Goal: Task Accomplishment & Management: Manage account settings

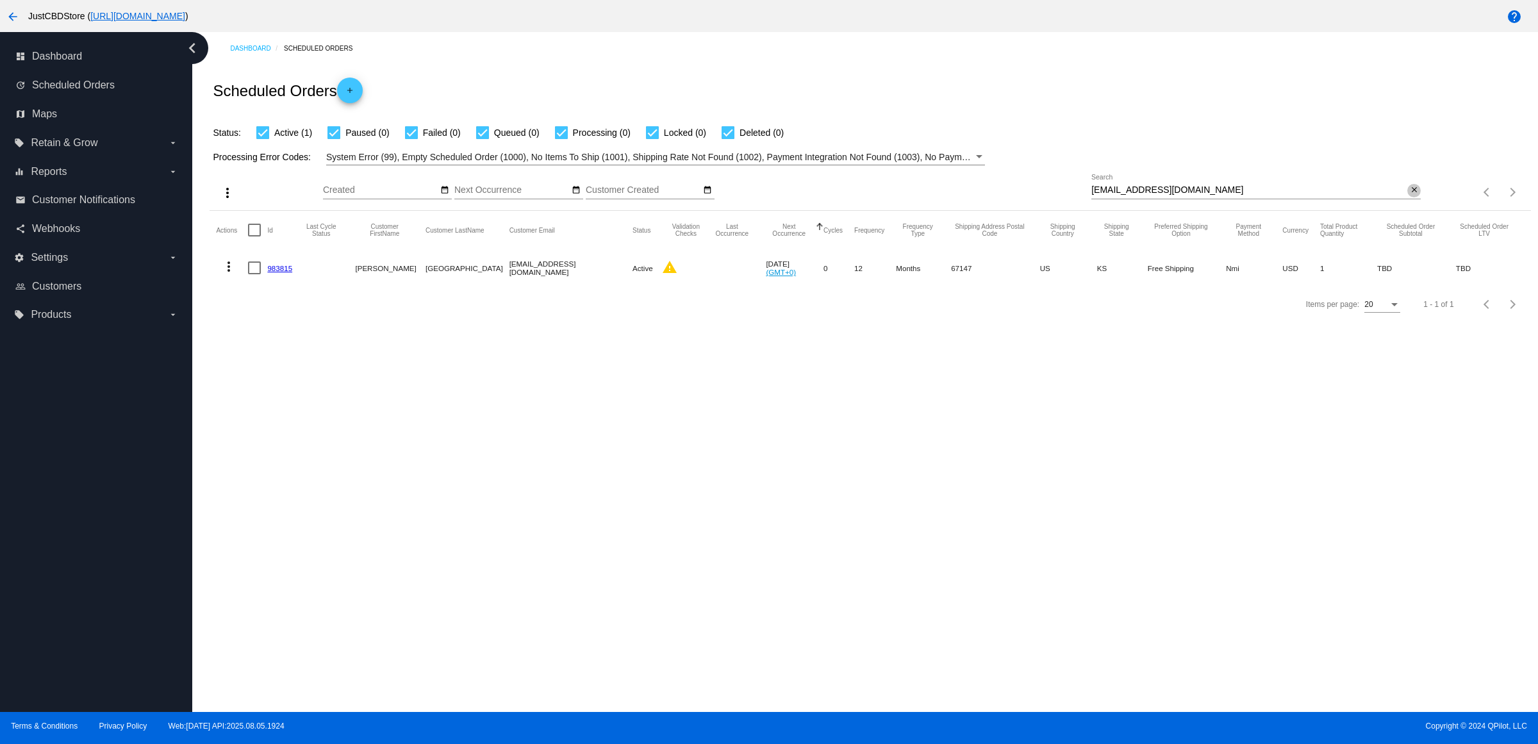
click at [1409, 195] on mat-icon "close" at bounding box center [1413, 190] width 9 height 10
click at [1404, 195] on input "Search" at bounding box center [1255, 190] width 329 height 10
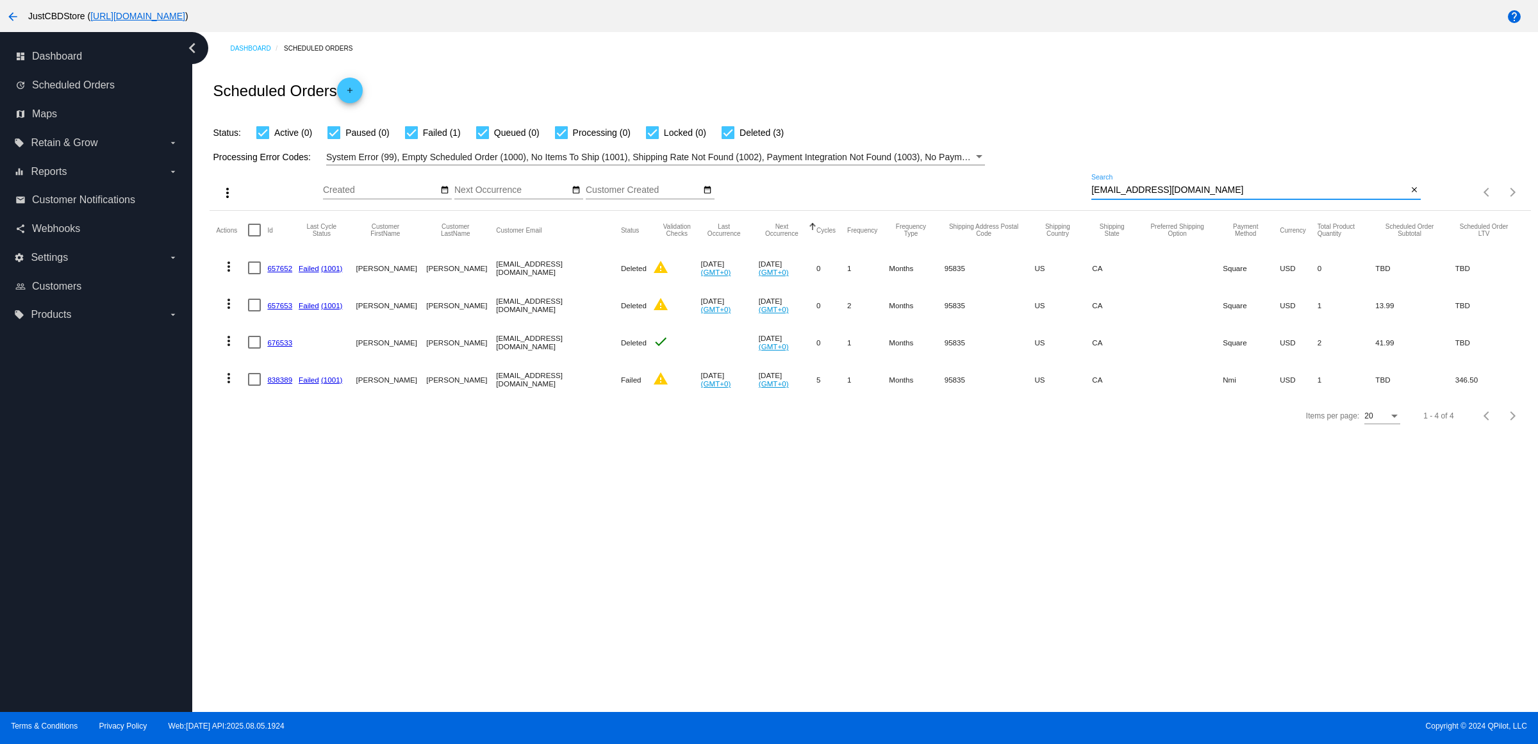
type input "jjgauer22@gmail.com"
click at [277, 384] on link "838389" at bounding box center [279, 379] width 25 height 8
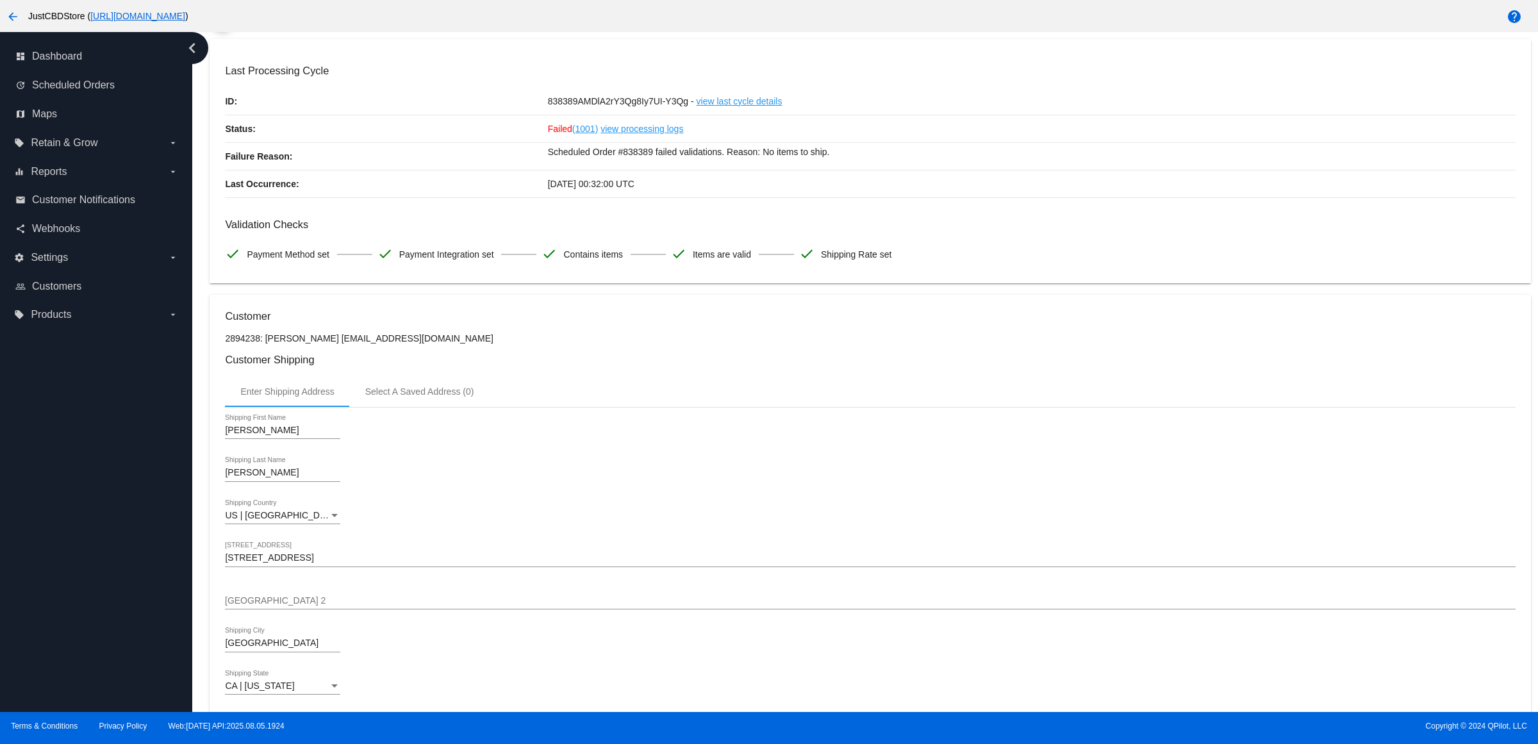
scroll to position [67, 0]
click at [1052, 495] on div "Gauer Shipping Last Name" at bounding box center [870, 477] width 1290 height 37
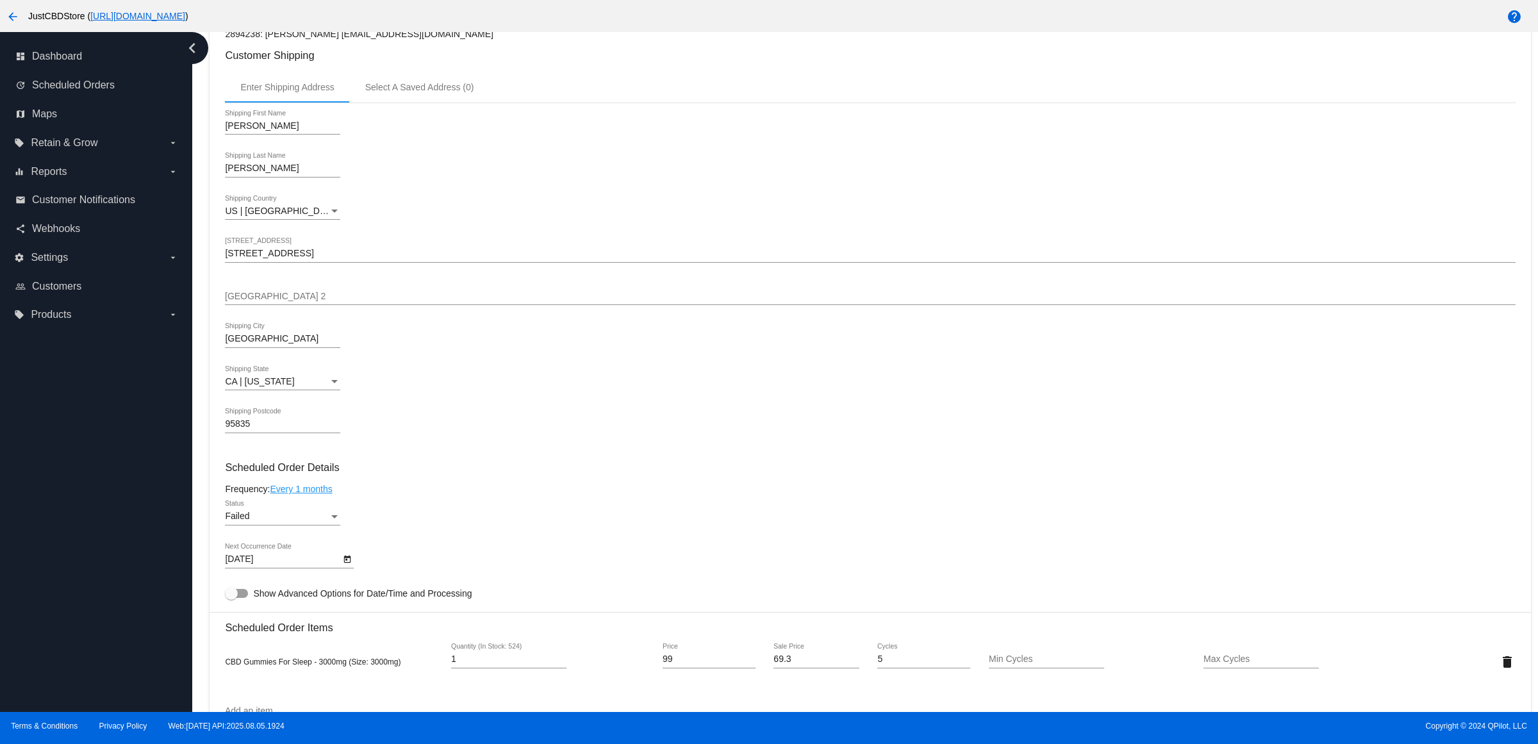
scroll to position [641, 0]
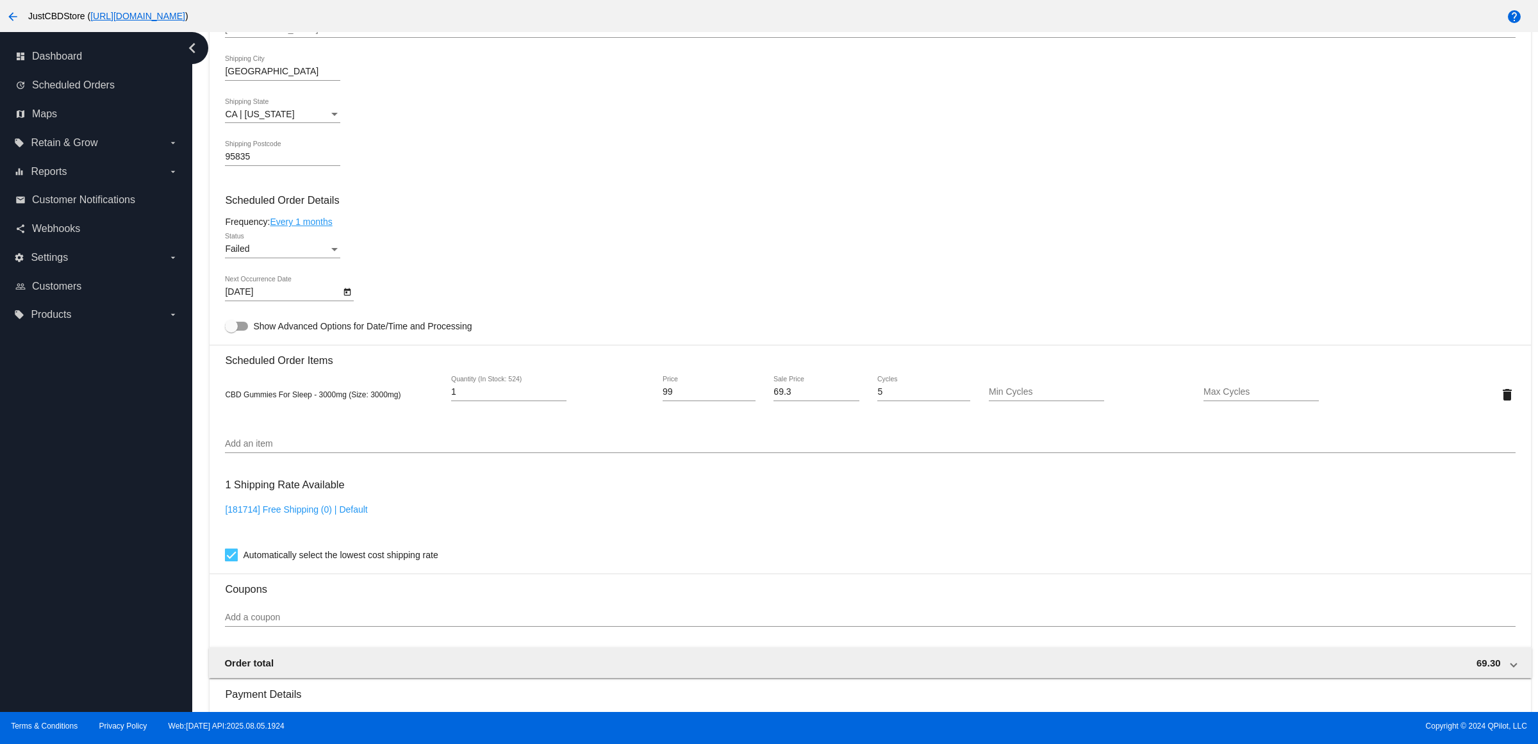
click at [338, 251] on div "Status" at bounding box center [334, 249] width 6 height 3
click at [324, 201] on span "Active" at bounding box center [286, 210] width 115 height 27
click at [439, 231] on mat-card-content "Customer 2894238: Jennifer Gauer jjgauer22@gmail.com Customer Shipping Enter Sh…" at bounding box center [870, 342] width 1290 height 1207
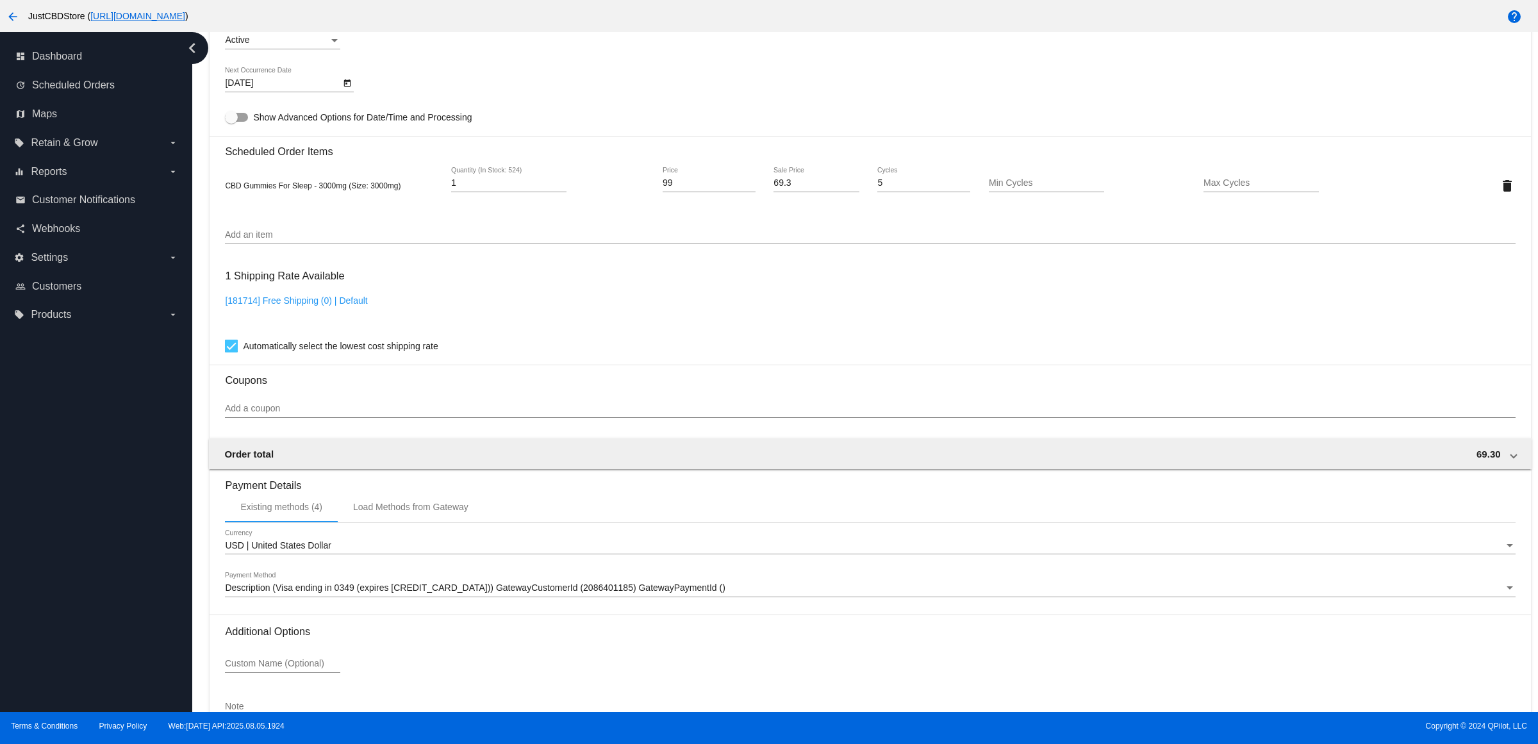
scroll to position [948, 0]
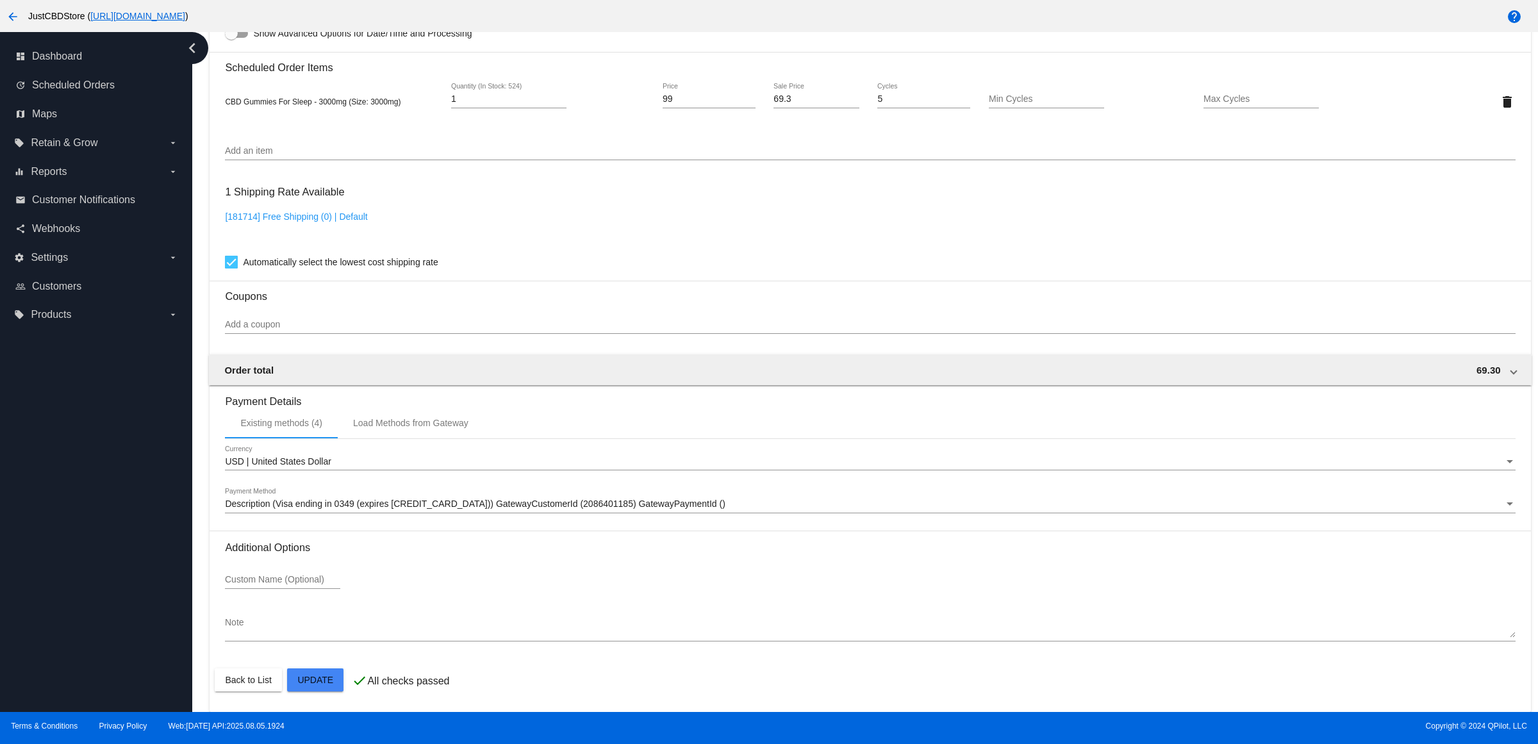
click at [325, 683] on mat-card "Customer 2894238: Jennifer Gauer jjgauer22@gmail.com Customer Shipping Enter Sh…" at bounding box center [869, 70] width 1320 height 1281
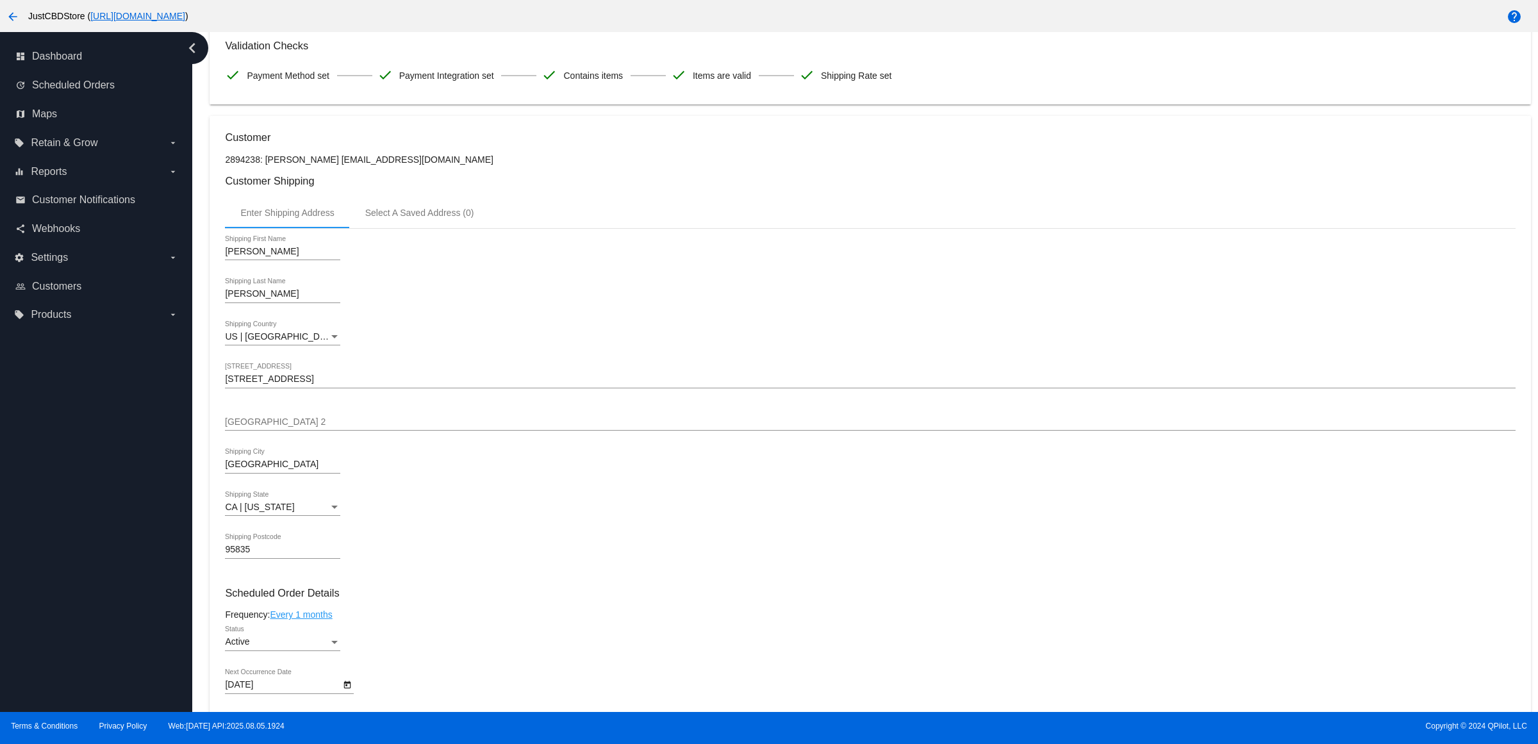
scroll to position [0, 0]
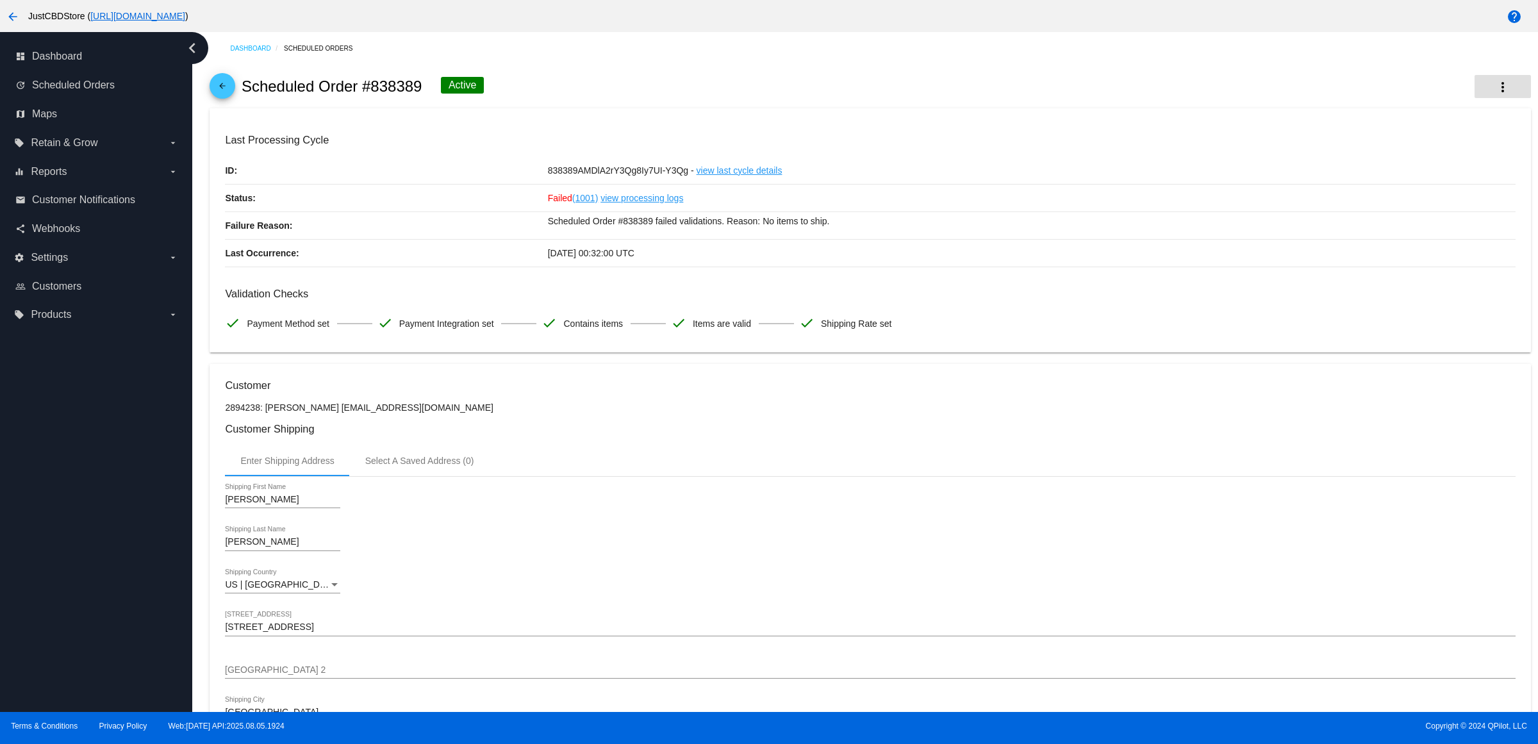
click at [1495, 86] on mat-icon "more_vert" at bounding box center [1502, 86] width 15 height 15
click at [1407, 188] on span "Process Now" at bounding box center [1389, 192] width 53 height 10
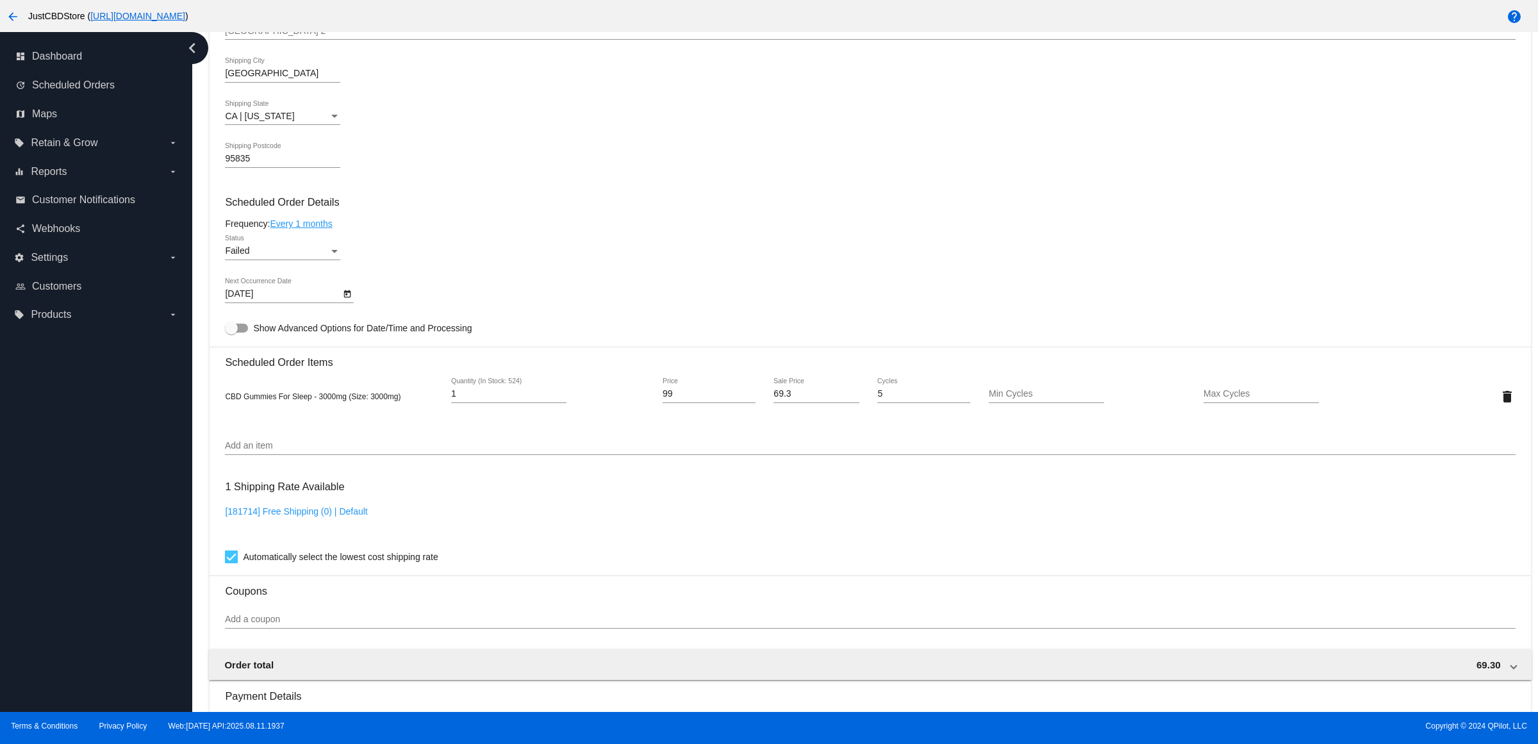
scroll to position [641, 0]
click at [338, 251] on div "Status" at bounding box center [334, 249] width 6 height 3
click at [548, 241] on div at bounding box center [769, 372] width 1538 height 744
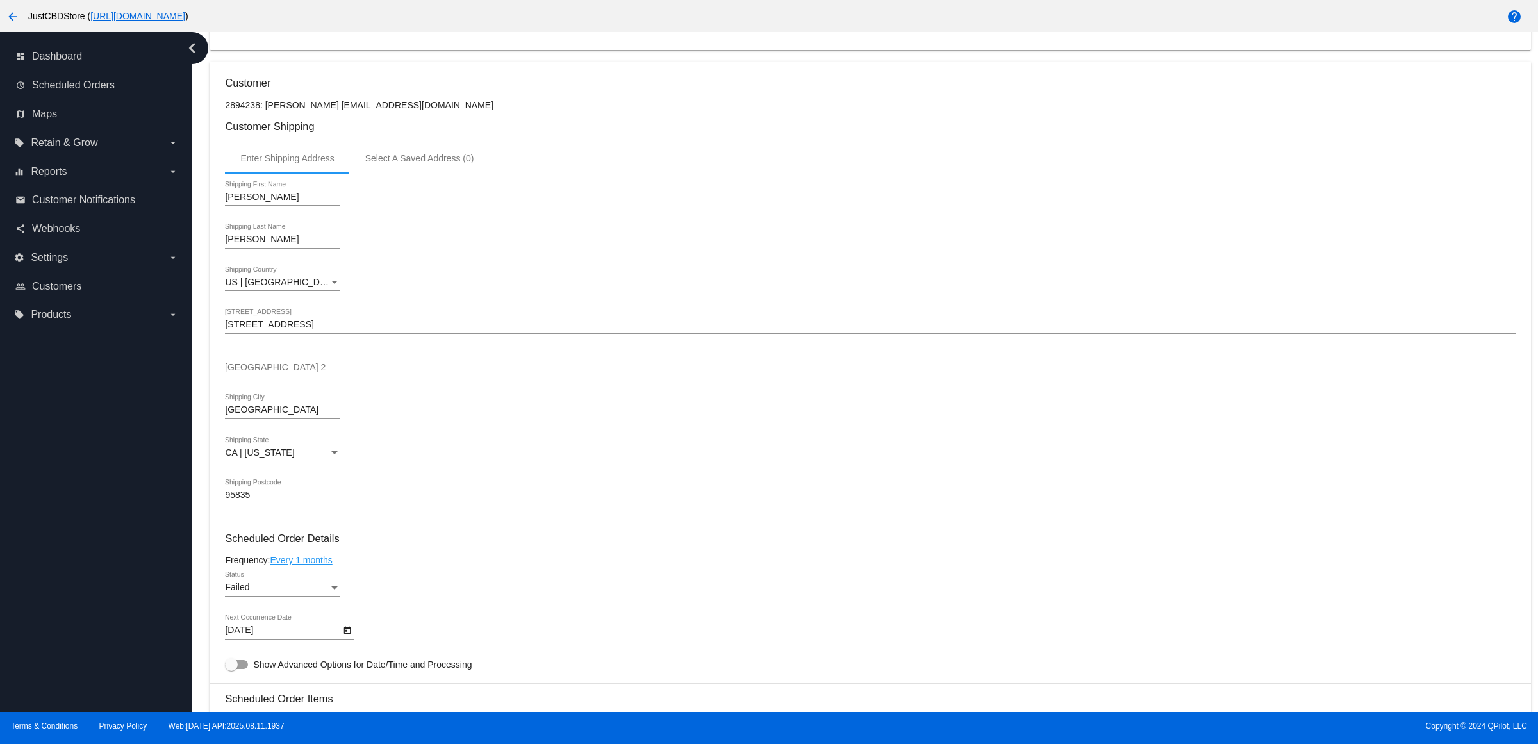
scroll to position [0, 0]
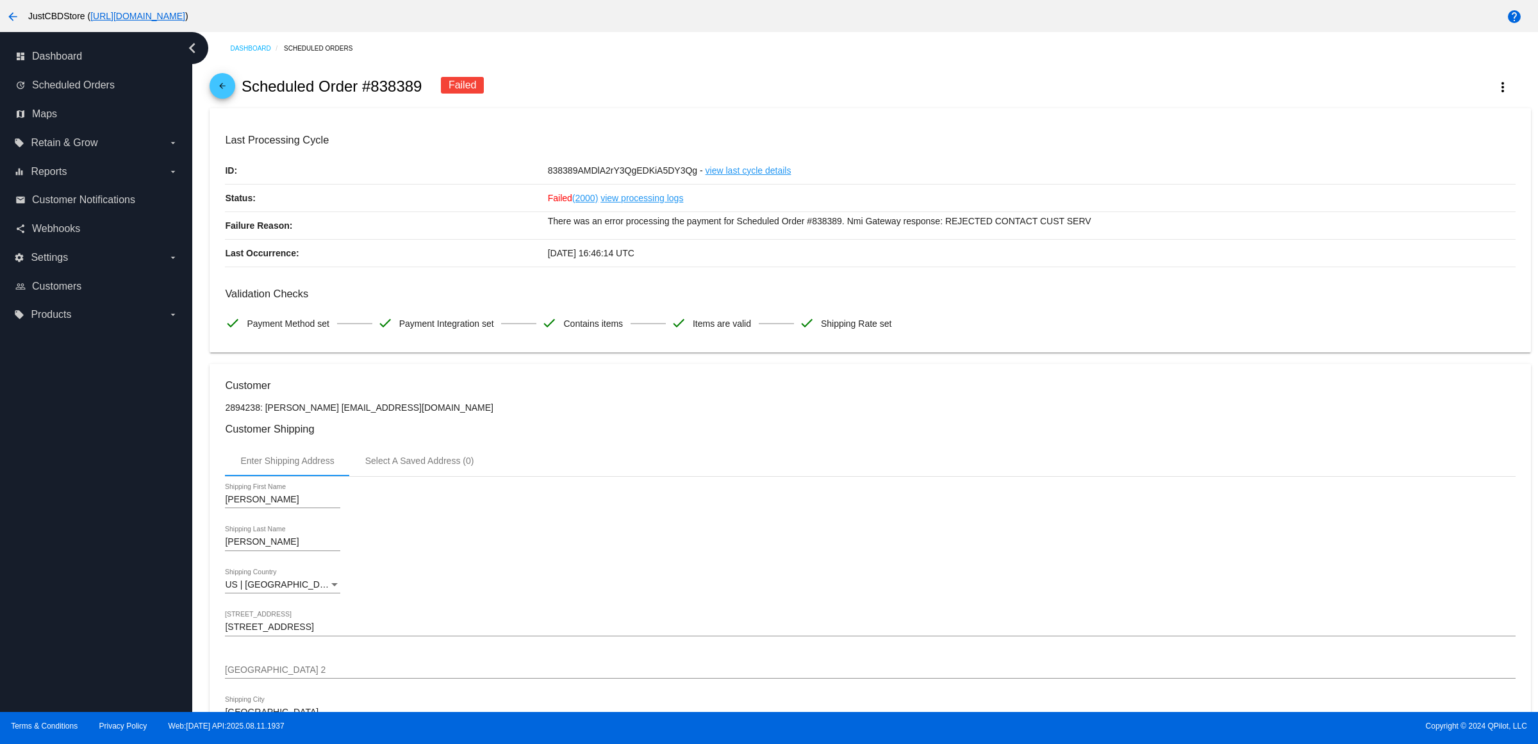
click at [223, 91] on mat-icon "arrow_back" at bounding box center [222, 88] width 15 height 15
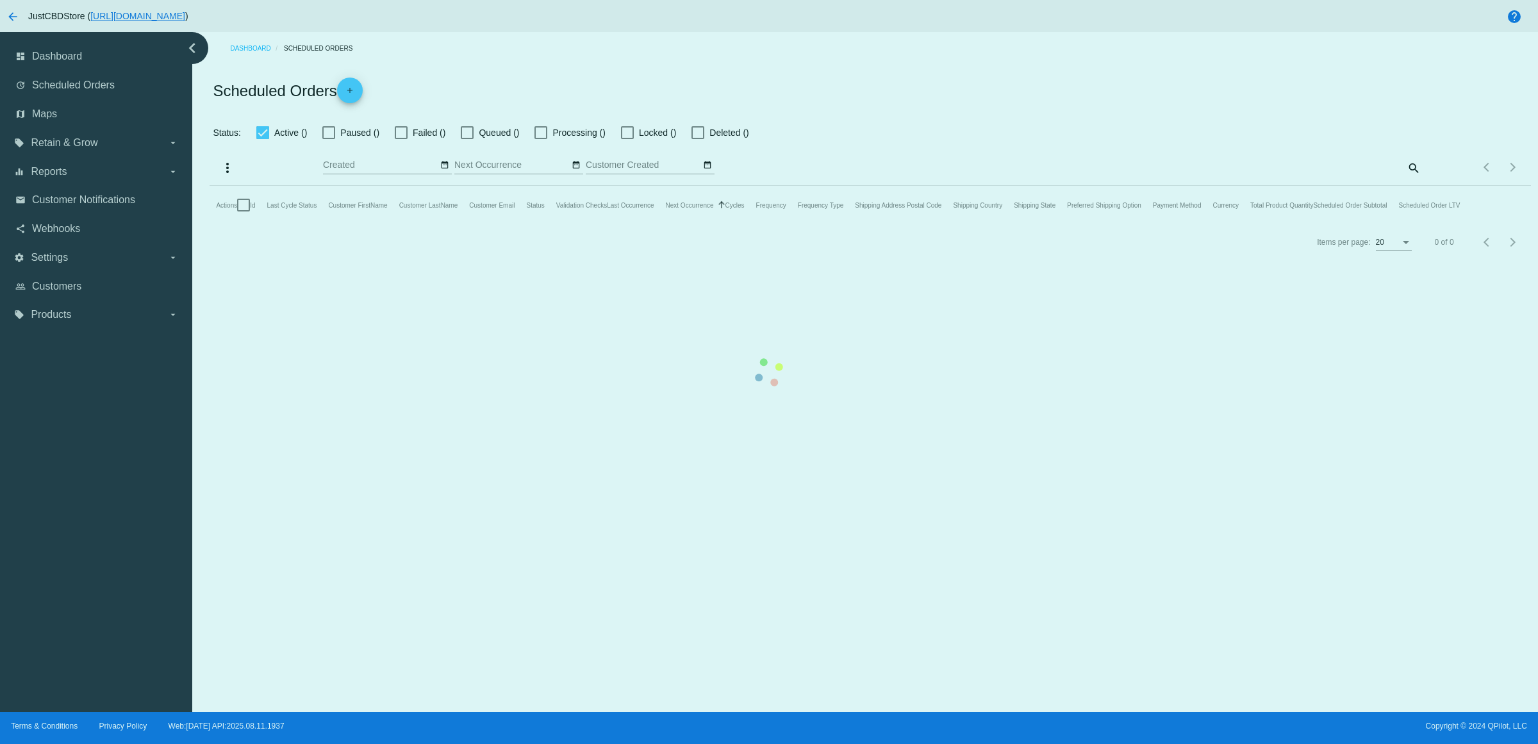
checkbox input "true"
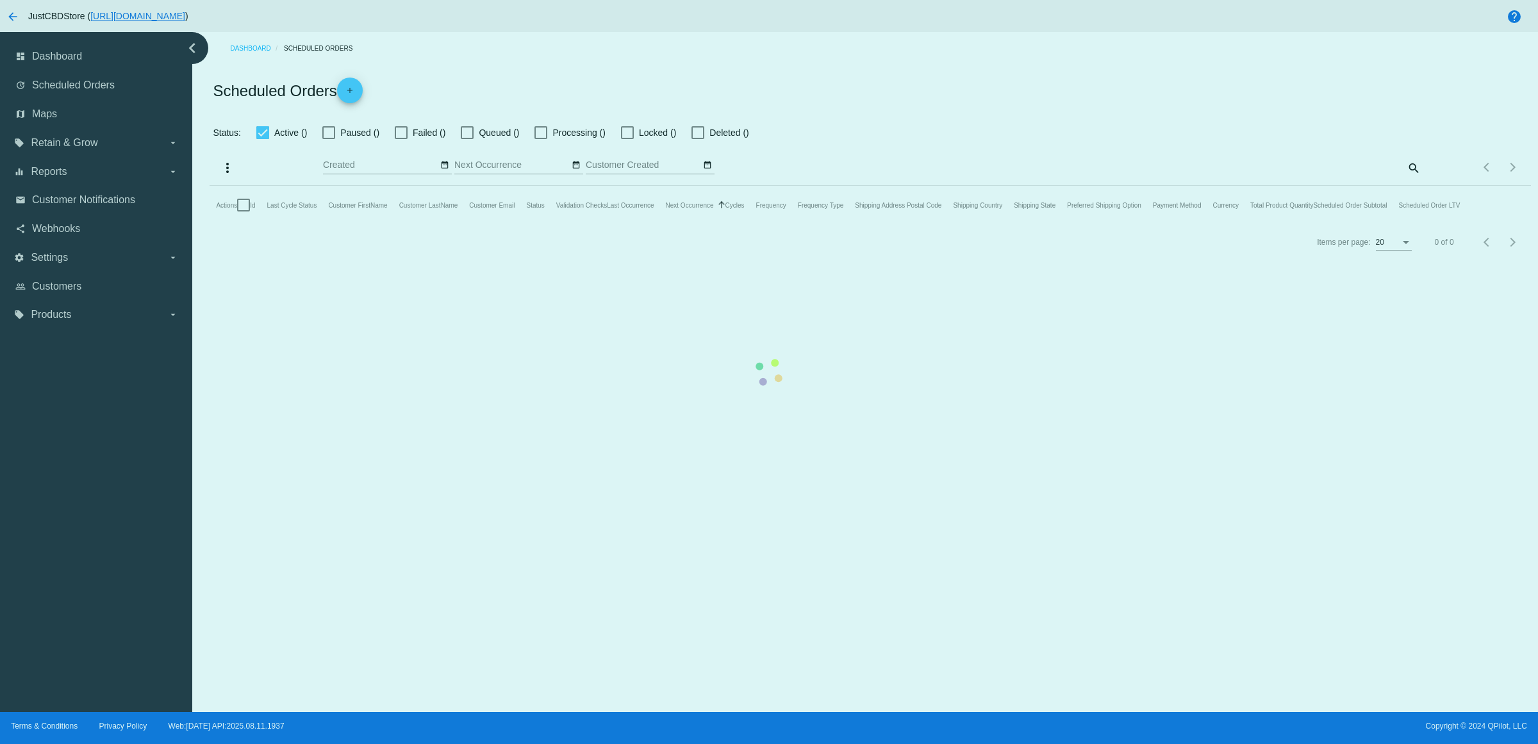
checkbox input "true"
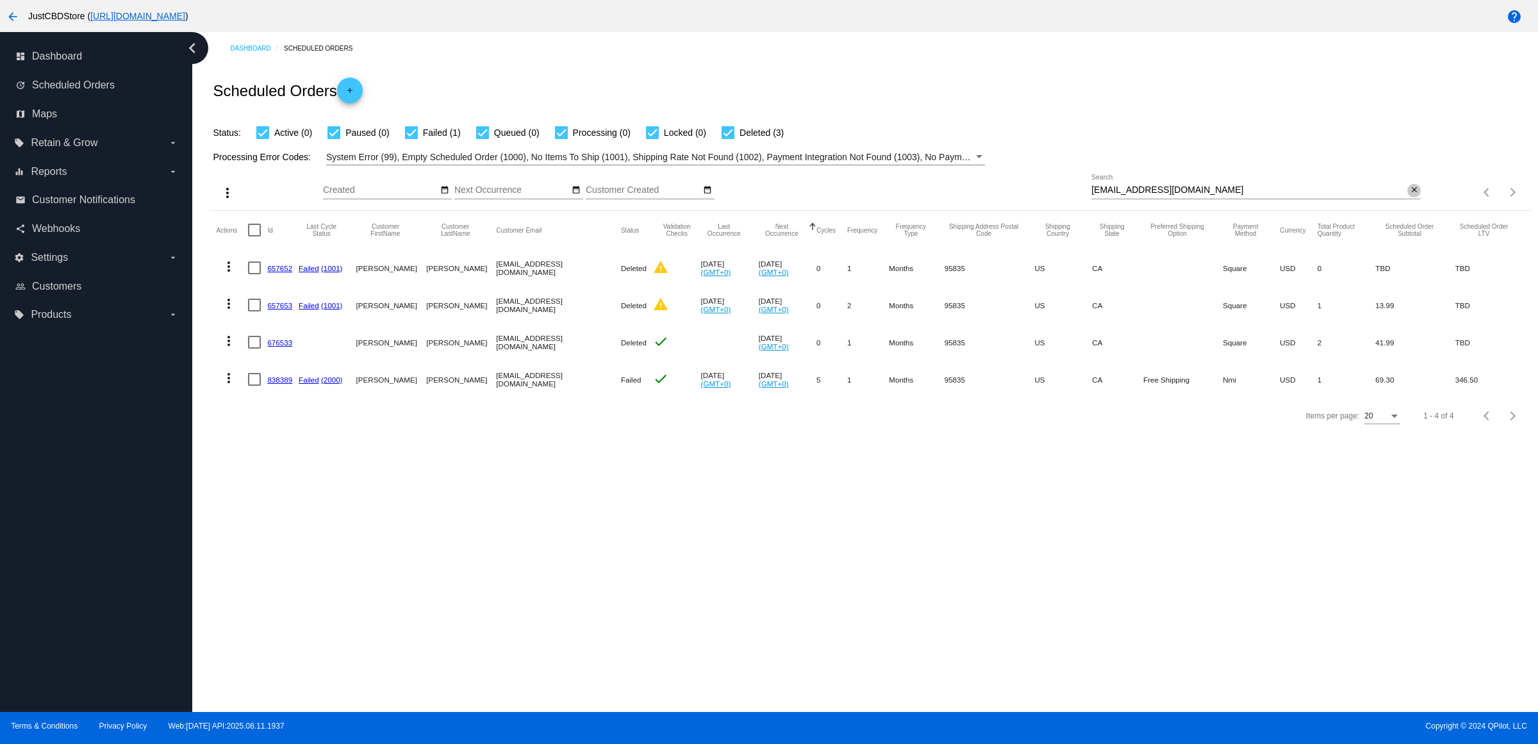
click at [1409, 195] on mat-icon "close" at bounding box center [1413, 190] width 9 height 10
drag, startPoint x: 1405, startPoint y: 203, endPoint x: 1413, endPoint y: 206, distance: 8.1
click at [1415, 195] on input "Search" at bounding box center [1255, 190] width 329 height 10
paste input "[EMAIL_ADDRESS][DOMAIN_NAME]"
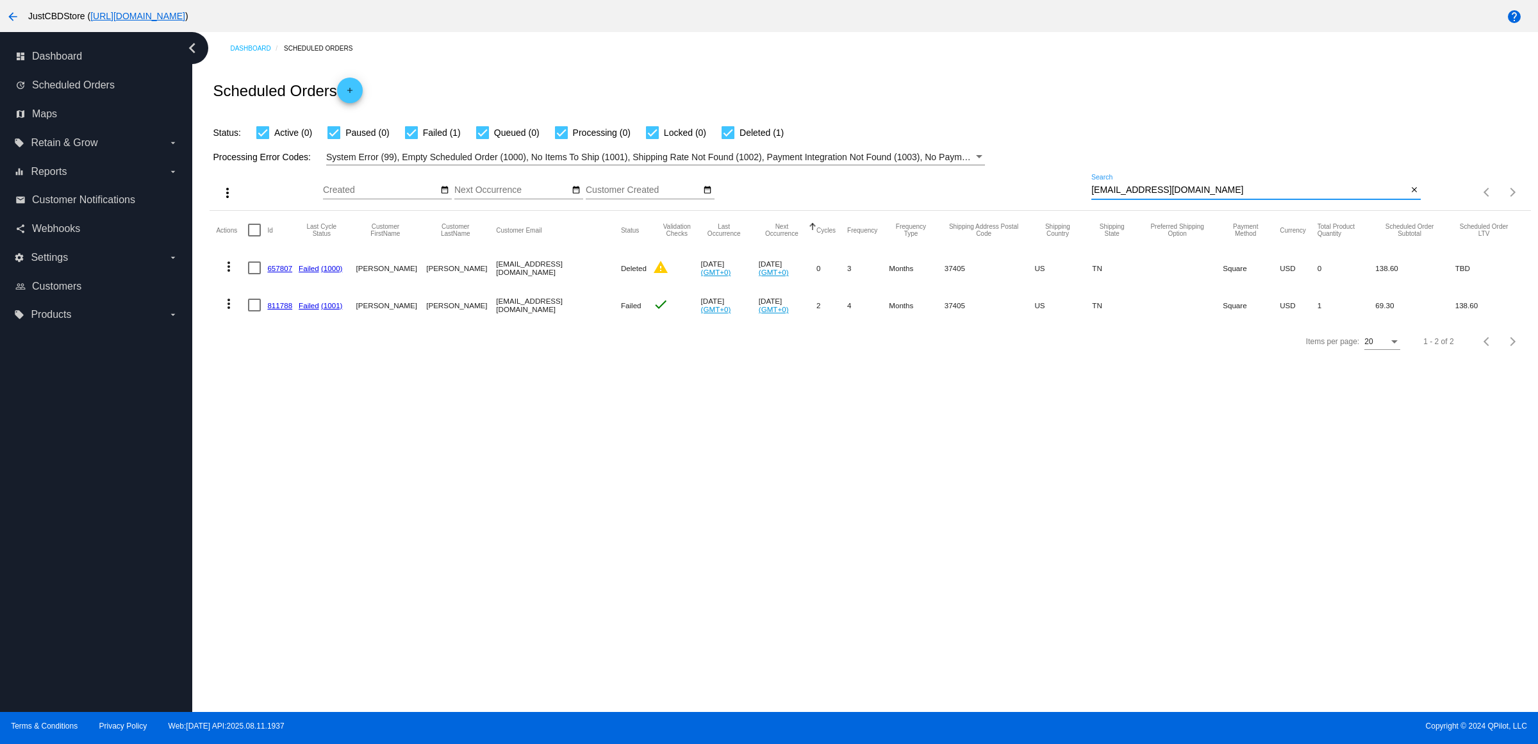
type input "[EMAIL_ADDRESS][DOMAIN_NAME]"
drag, startPoint x: 799, startPoint y: 327, endPoint x: 744, endPoint y: 327, distance: 54.5
click at [744, 324] on mat-row "more_vert 811788 Failed (1001) Leslie Cain cain52303@gmail.com Failed check Jul…" at bounding box center [870, 304] width 1308 height 37
click at [740, 324] on mat-cell "Jul 24 2025 (GMT+0)" at bounding box center [730, 304] width 58 height 37
click at [232, 311] on mat-icon "more_vert" at bounding box center [228, 303] width 15 height 15
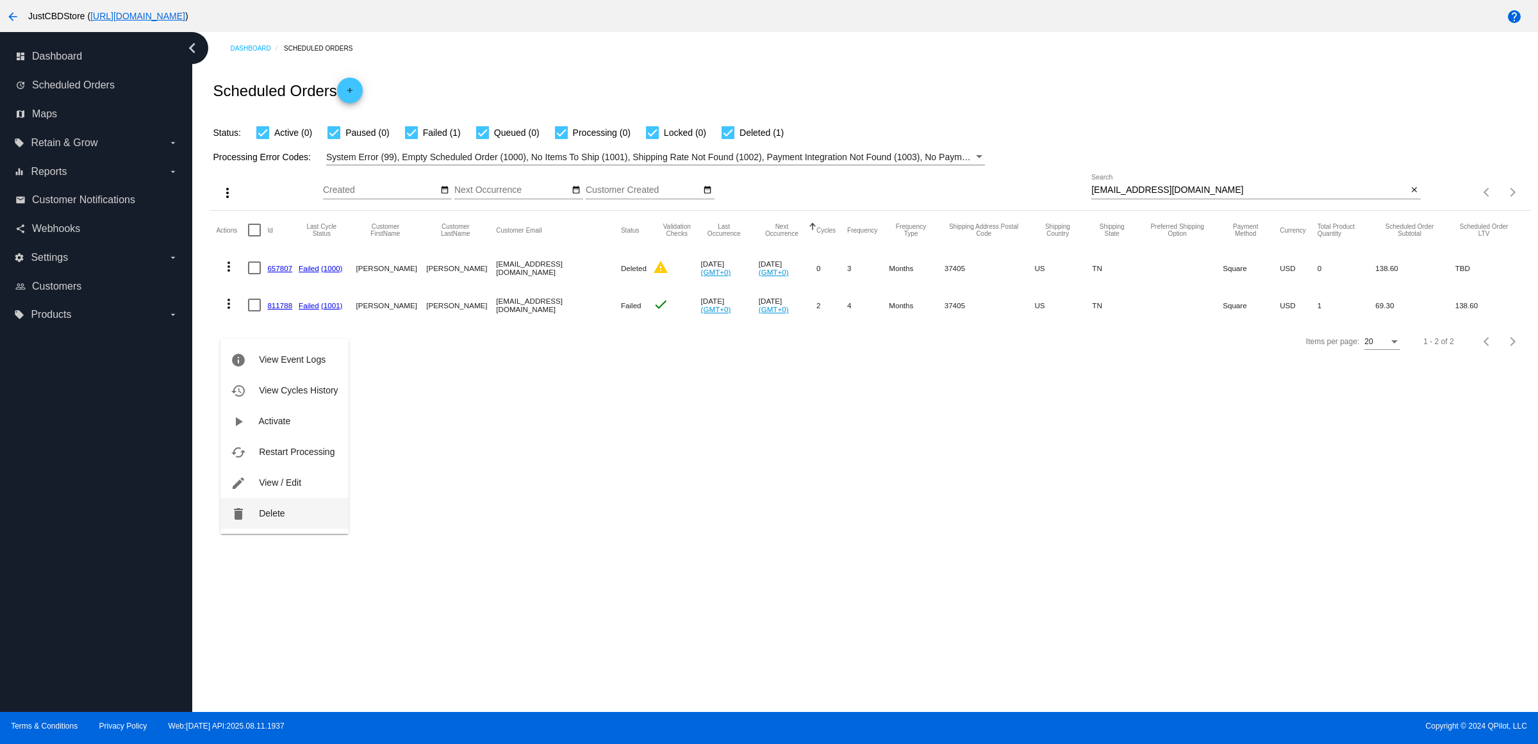
click at [279, 520] on button "delete Delete" at bounding box center [283, 513] width 127 height 31
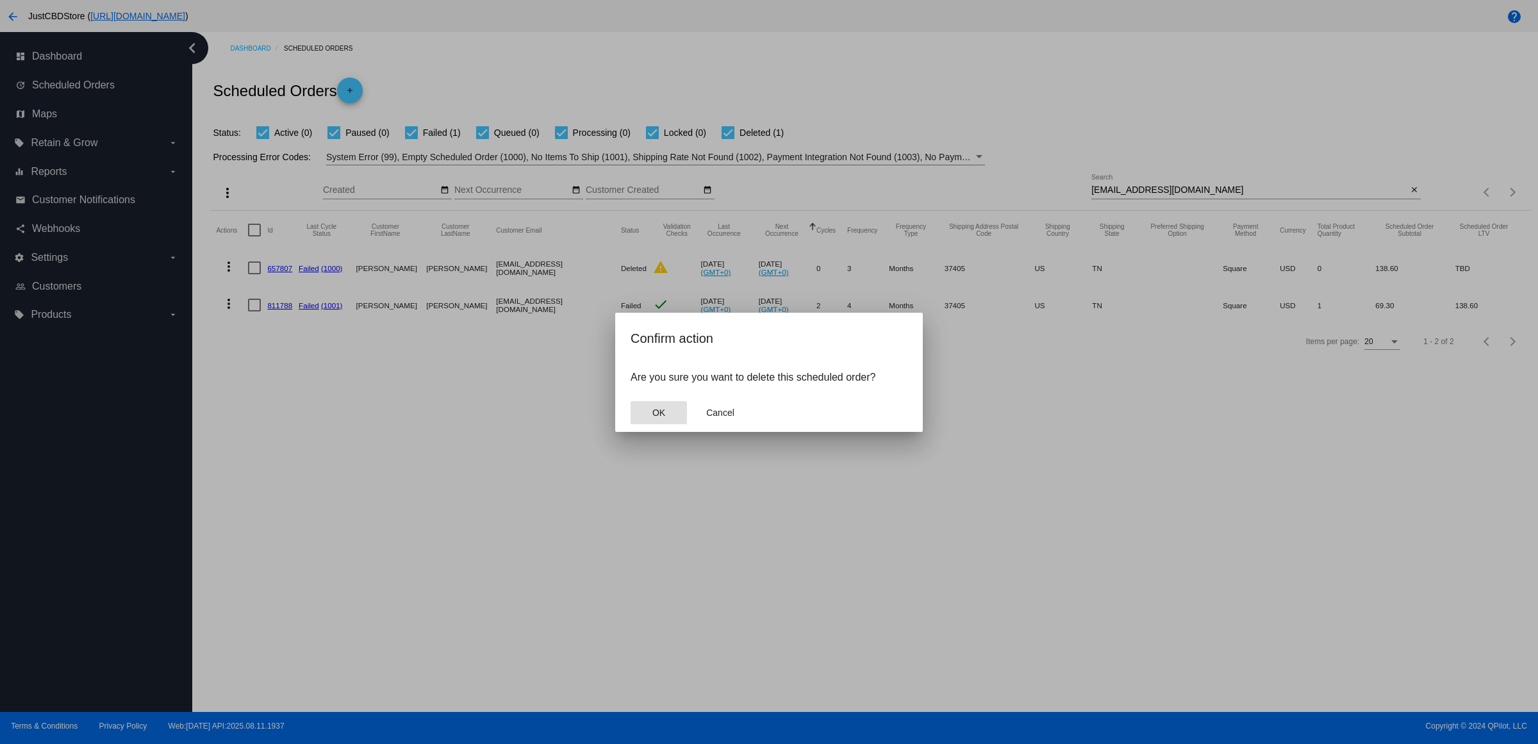
click at [671, 423] on button "OK" at bounding box center [658, 412] width 56 height 23
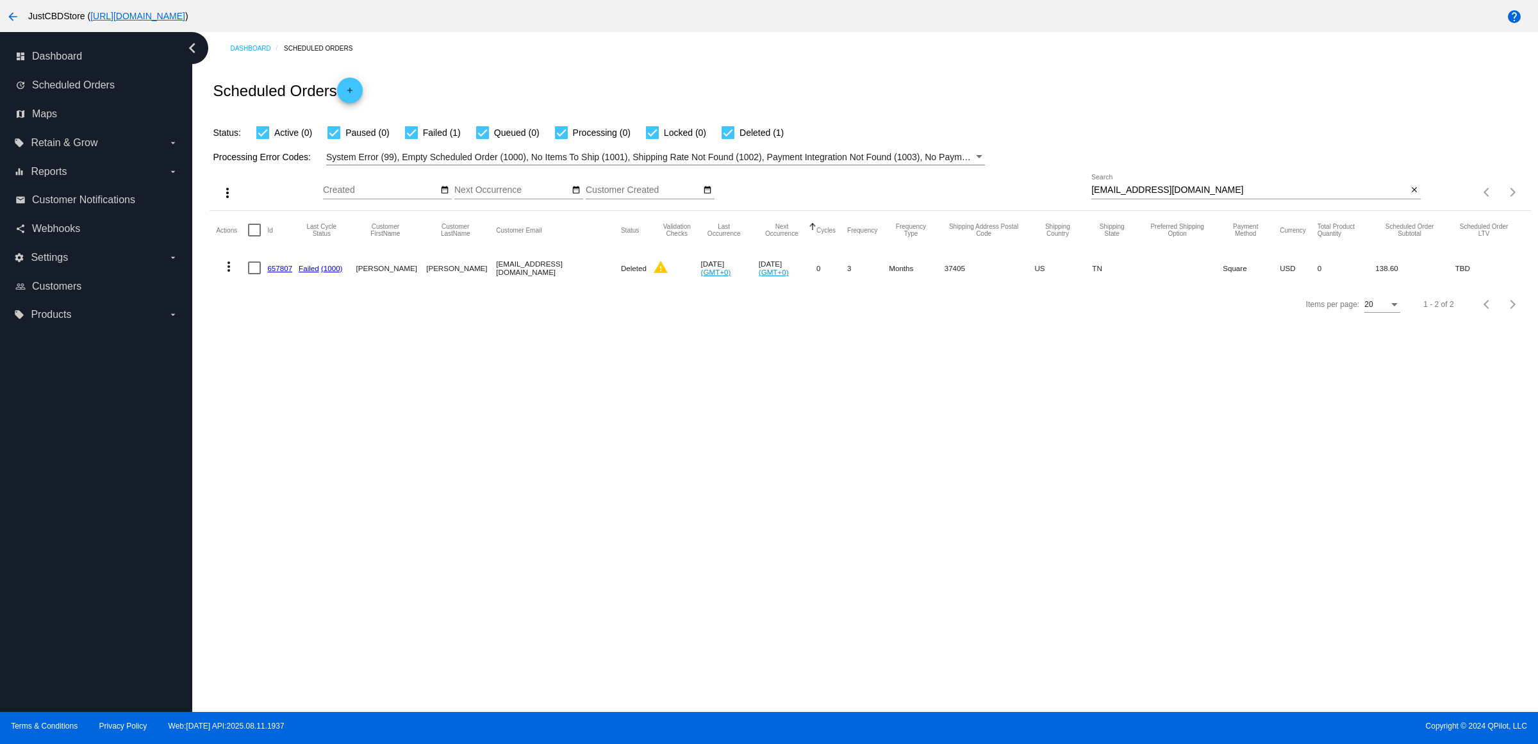
click at [639, 391] on div "Dashboard Scheduled Orders Scheduled Orders add Status: Active (0) Paused (0) F…" at bounding box center [864, 372] width 1345 height 680
click at [1411, 195] on mat-icon "close" at bounding box center [1413, 190] width 9 height 10
click at [1411, 195] on input "Search" at bounding box center [1255, 190] width 329 height 10
paste input "kimjimenez15@icloud.com"
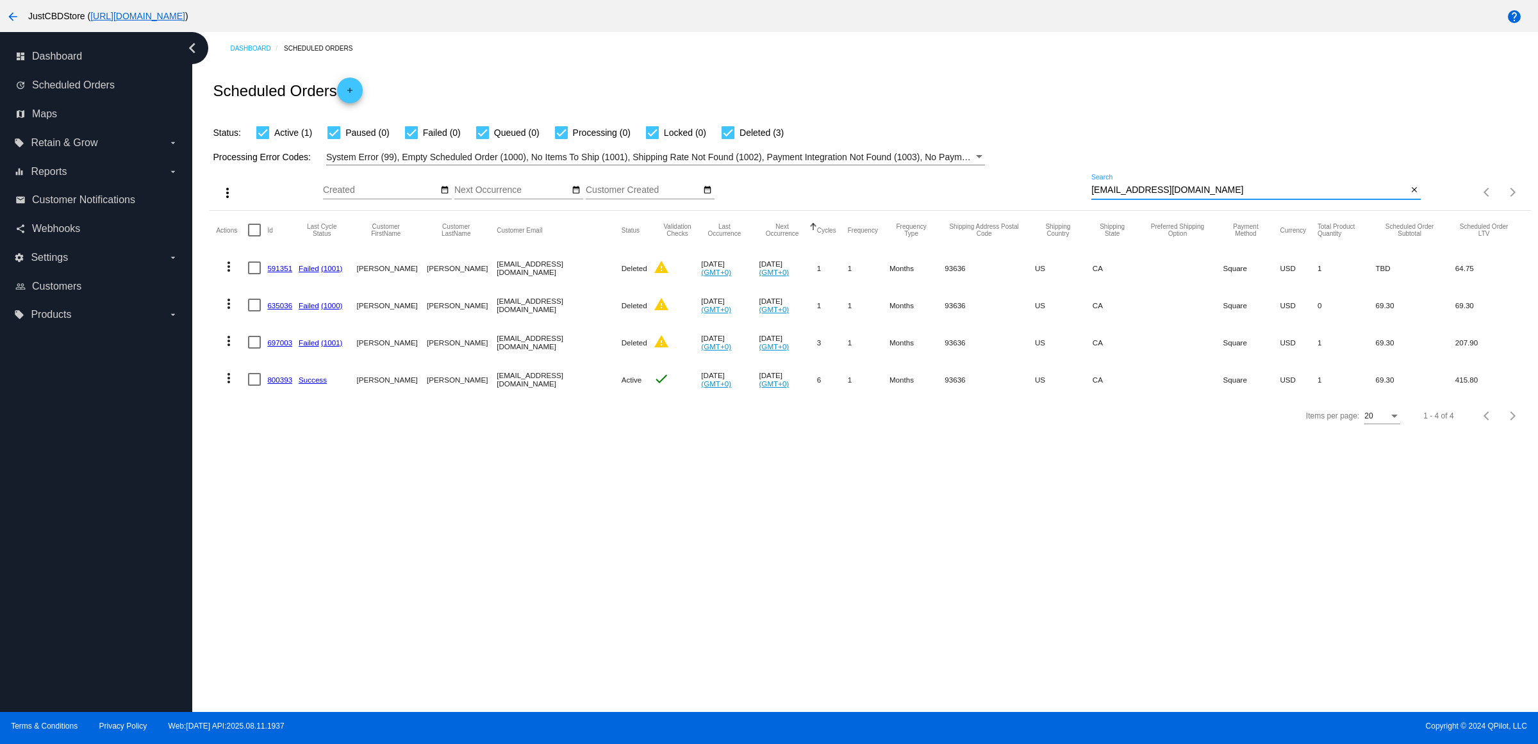
type input "kimjimenez15@icloud.com"
click at [283, 384] on link "800393" at bounding box center [279, 379] width 25 height 8
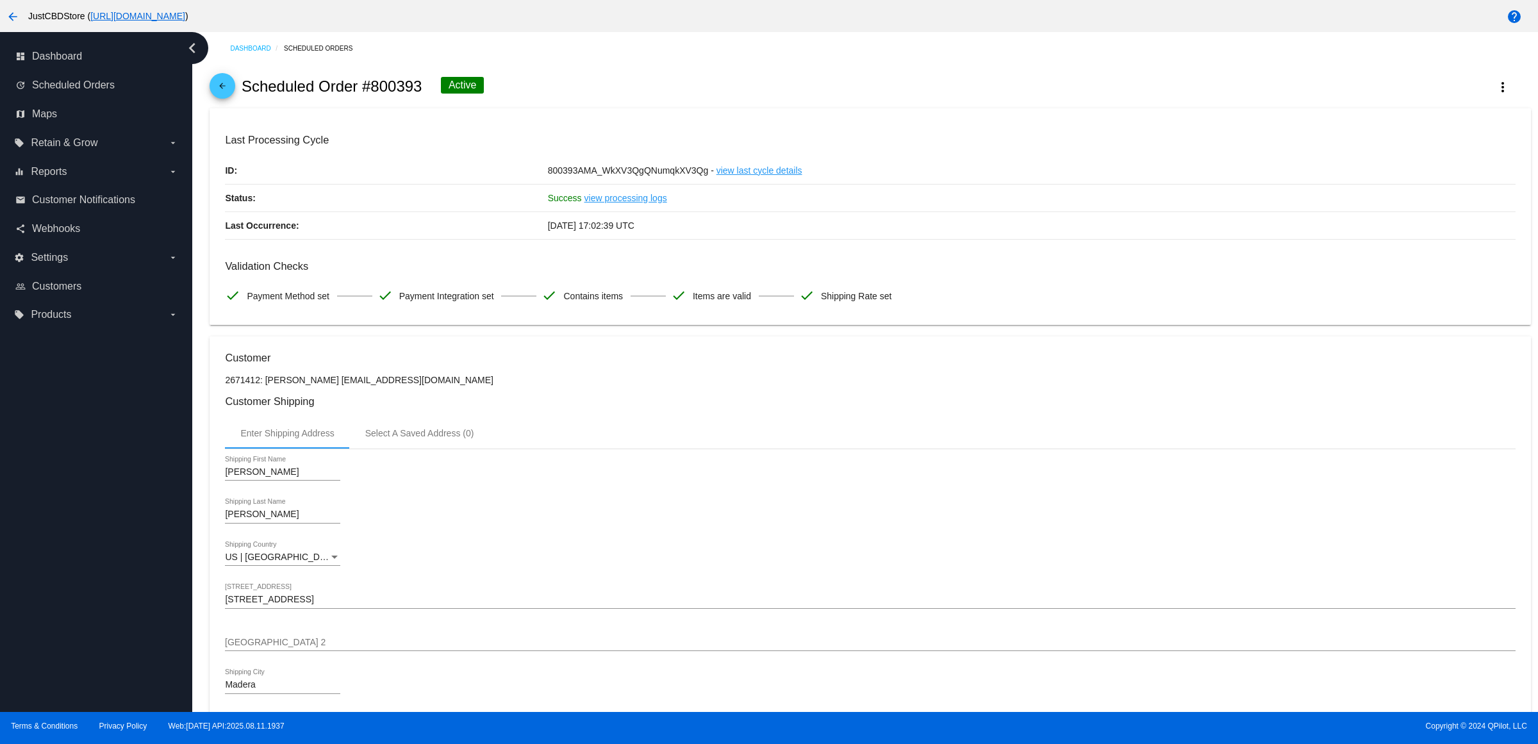
click at [696, 385] on p "2671412: Kim Jimenez kimjimenez15@icloud.com" at bounding box center [870, 380] width 1290 height 10
click at [230, 97] on mat-icon "arrow_back" at bounding box center [222, 88] width 15 height 15
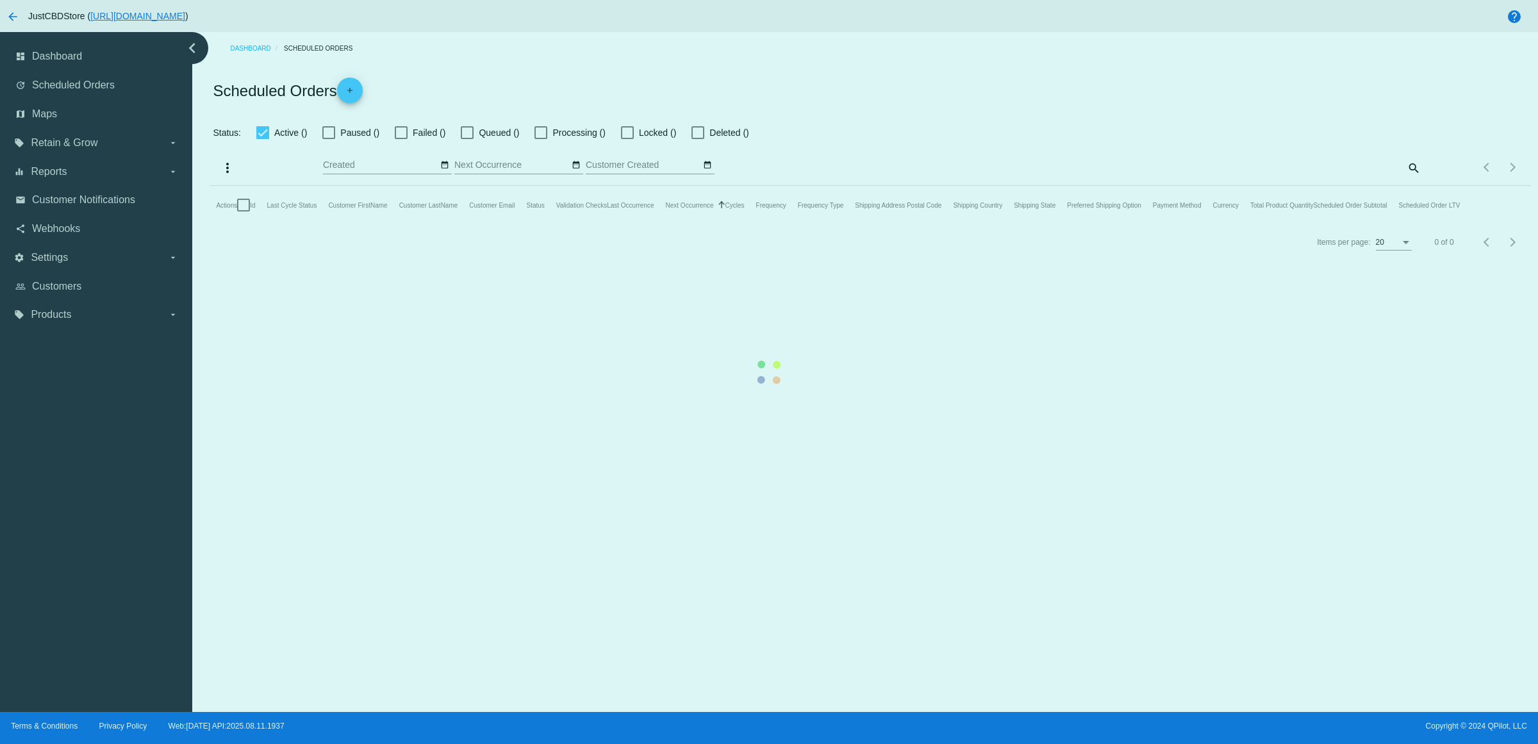
checkbox input "true"
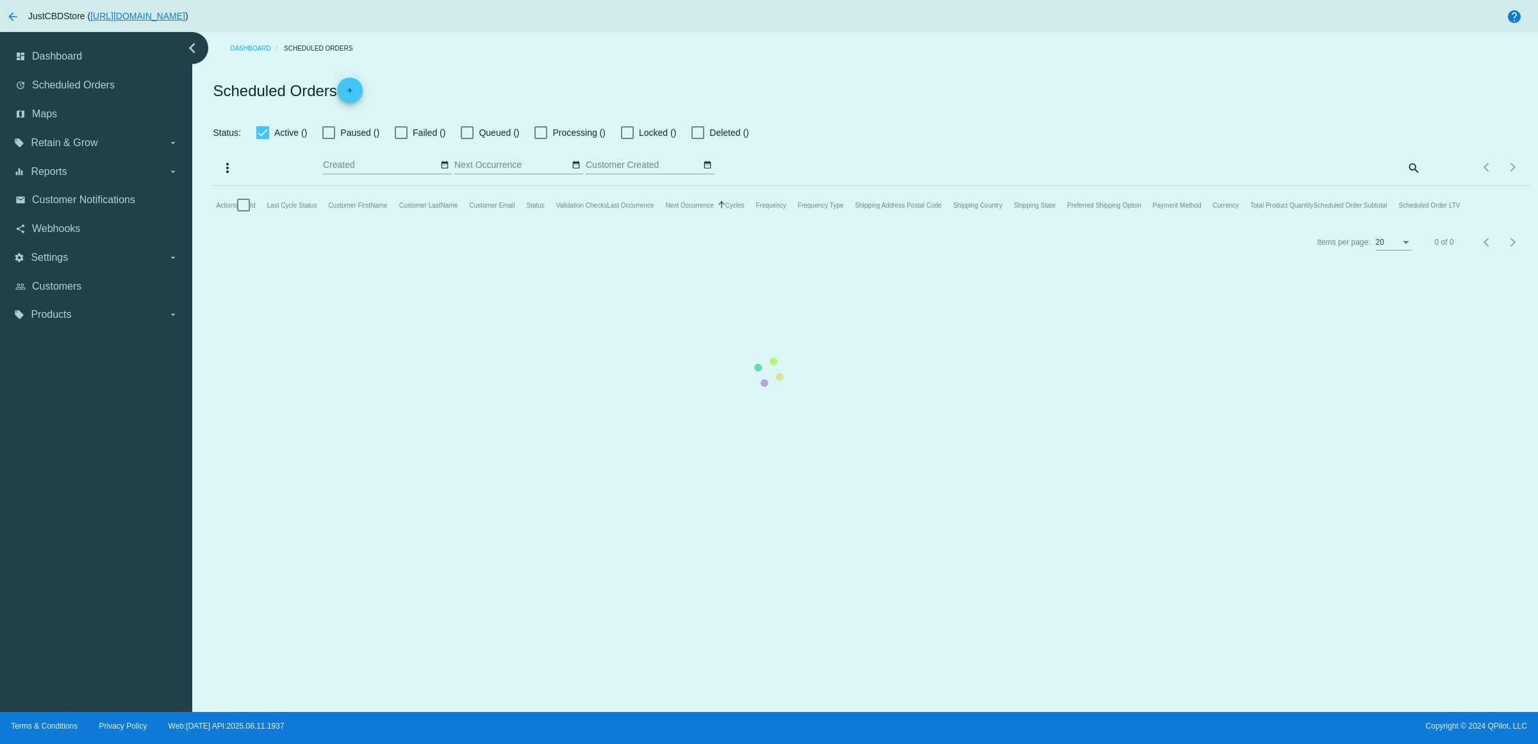
checkbox input "true"
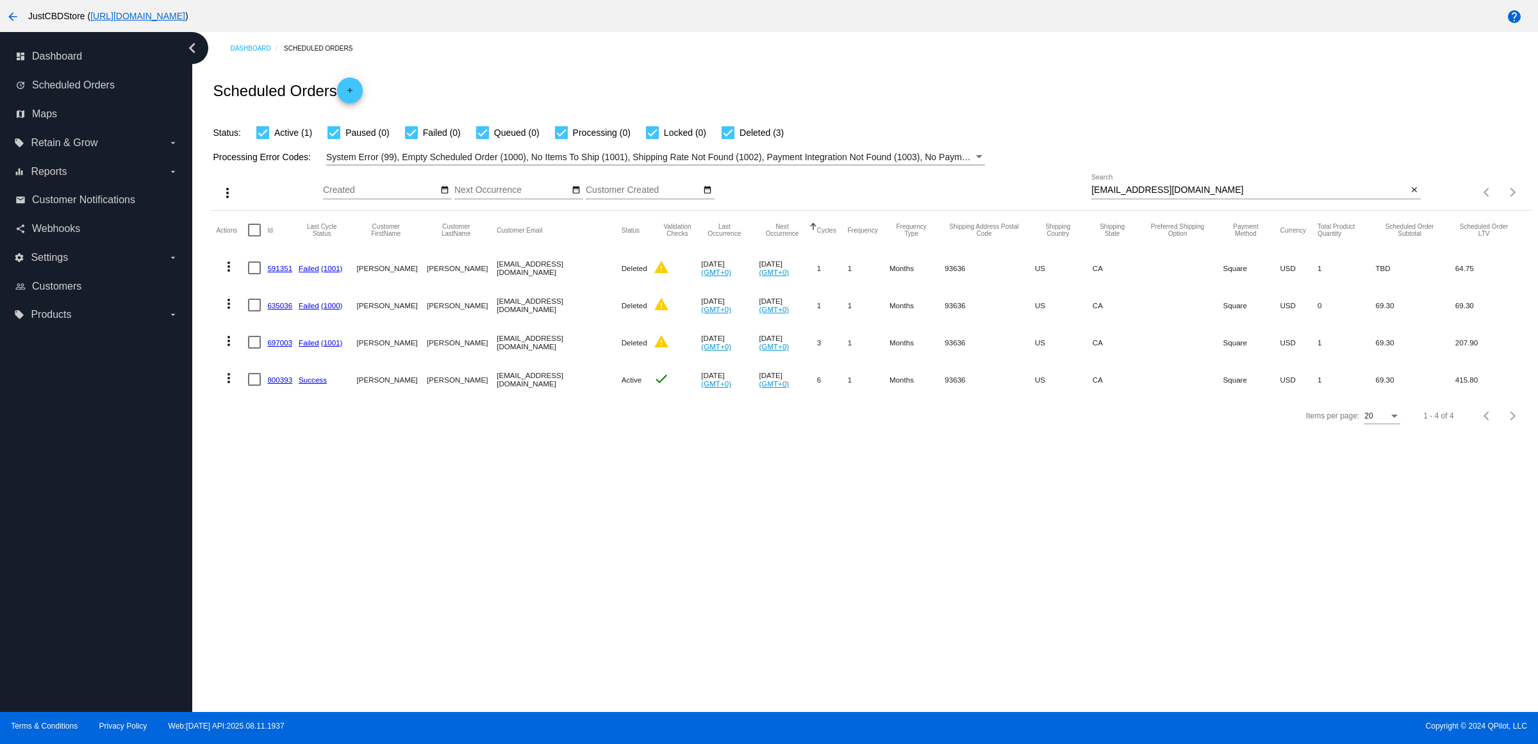
click at [286, 384] on link "800393" at bounding box center [279, 379] width 25 height 8
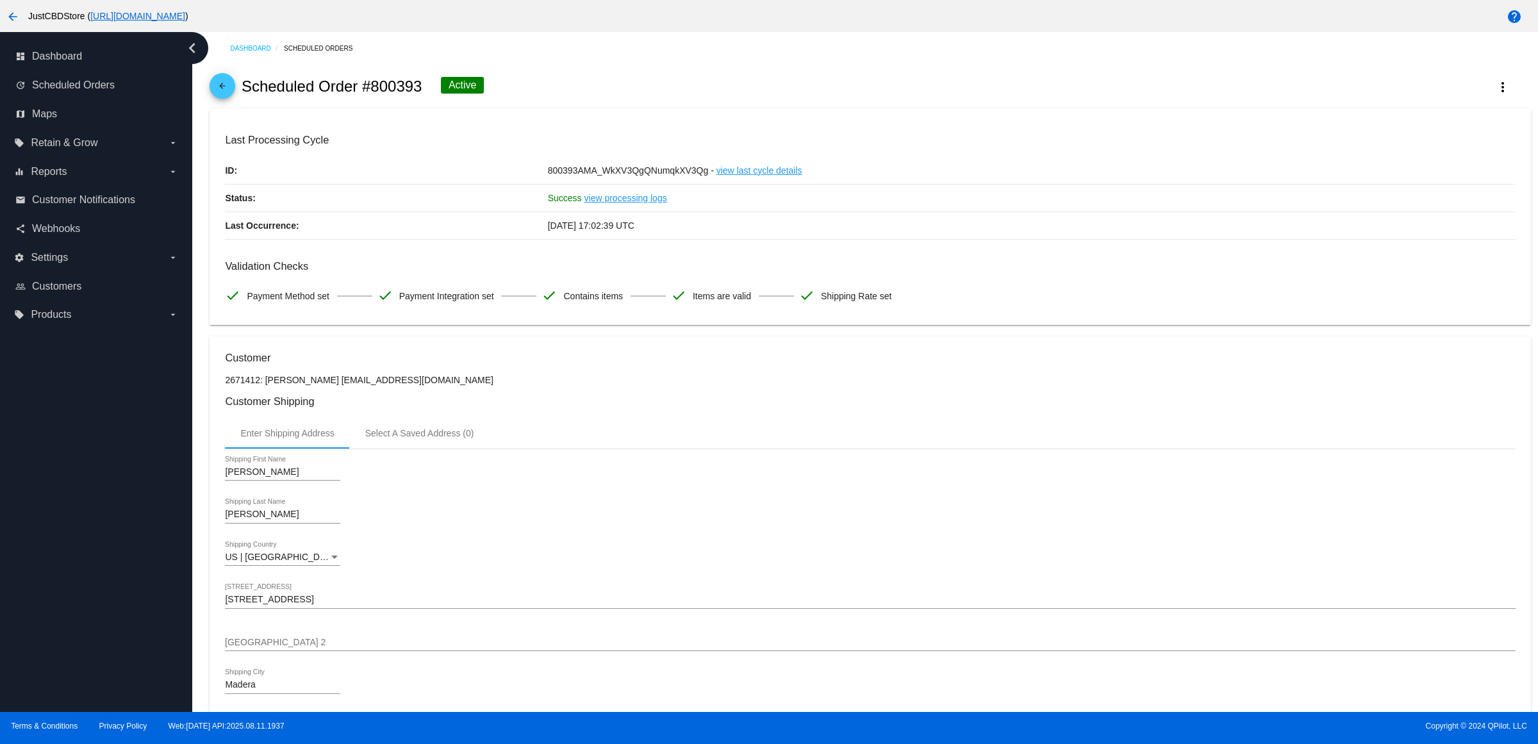
click at [225, 91] on mat-icon "arrow_back" at bounding box center [222, 88] width 15 height 15
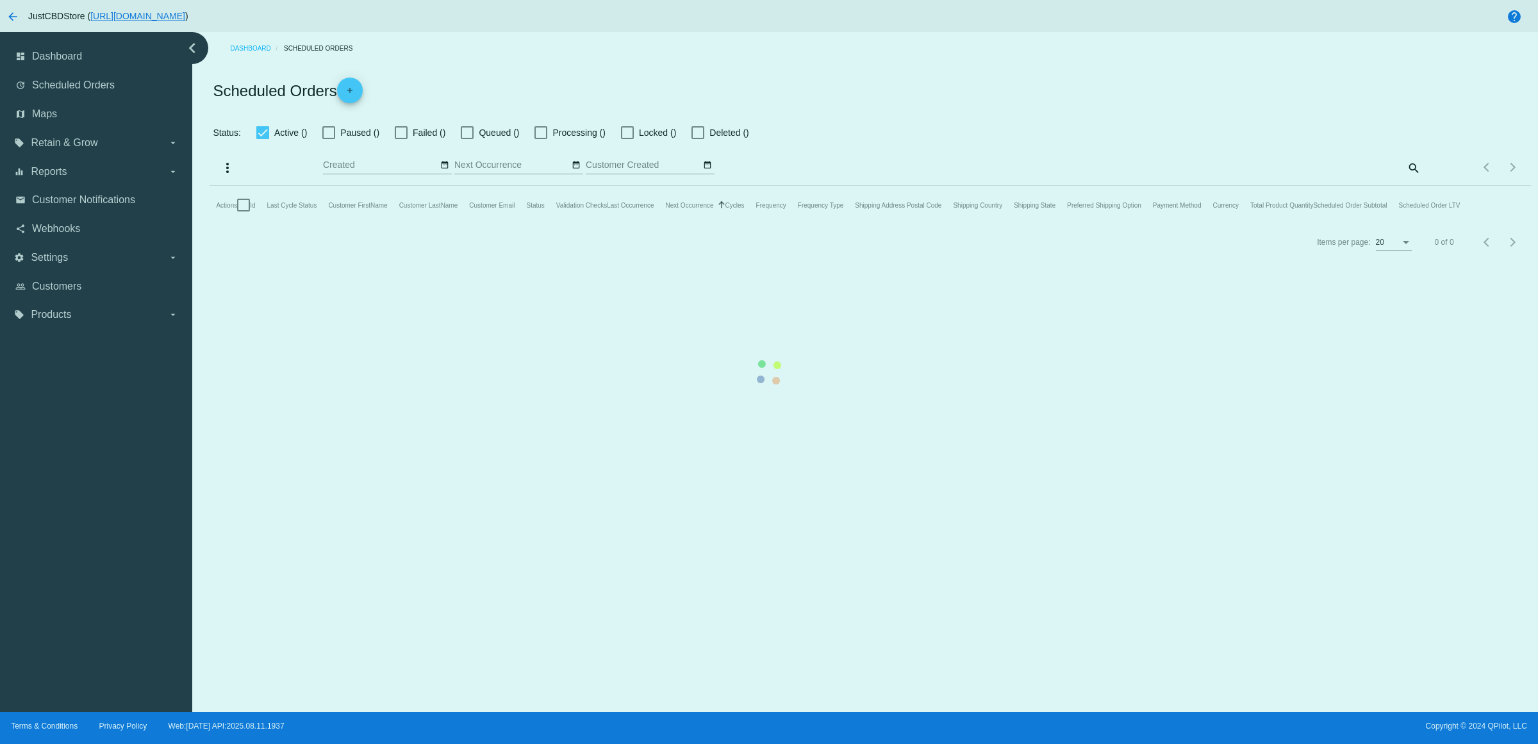
checkbox input "true"
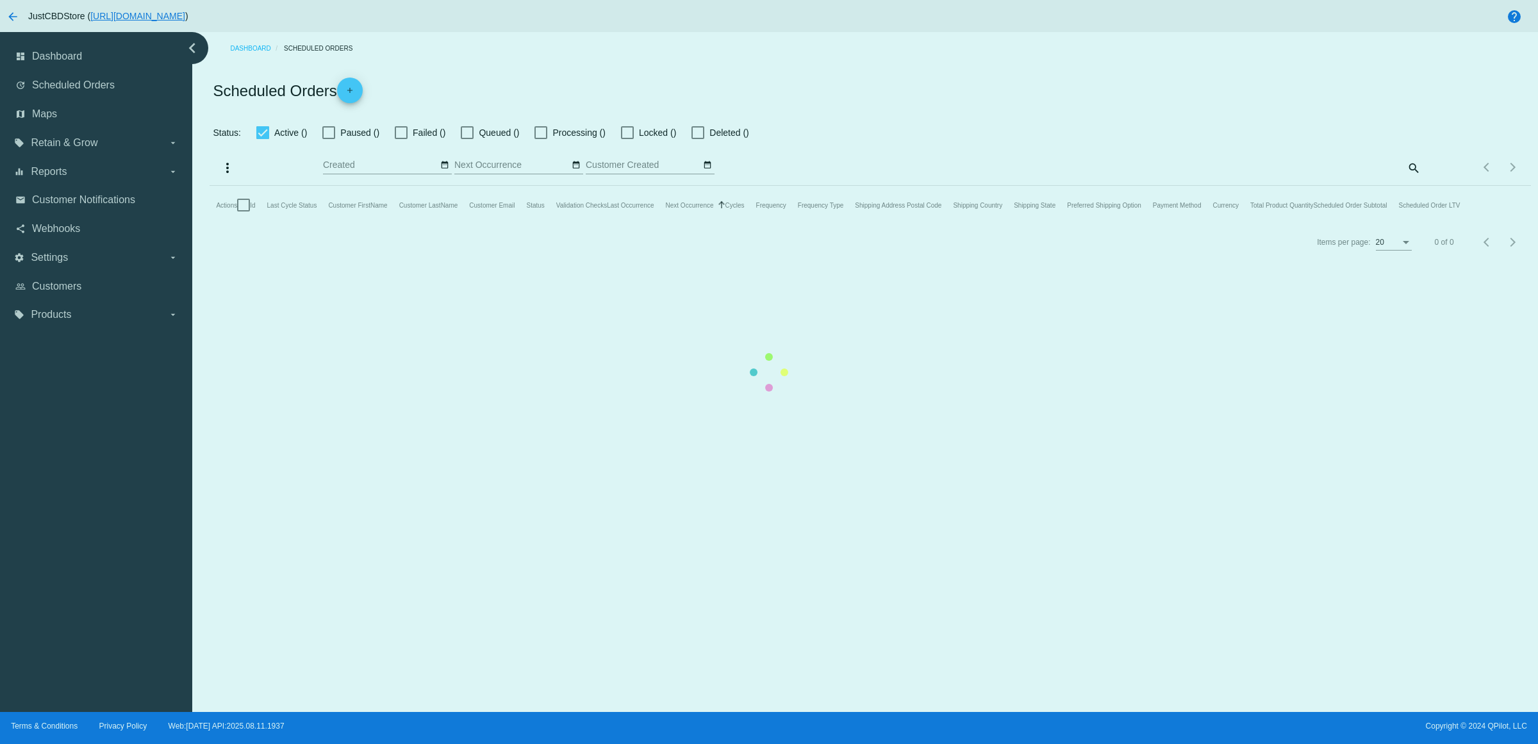
checkbox input "true"
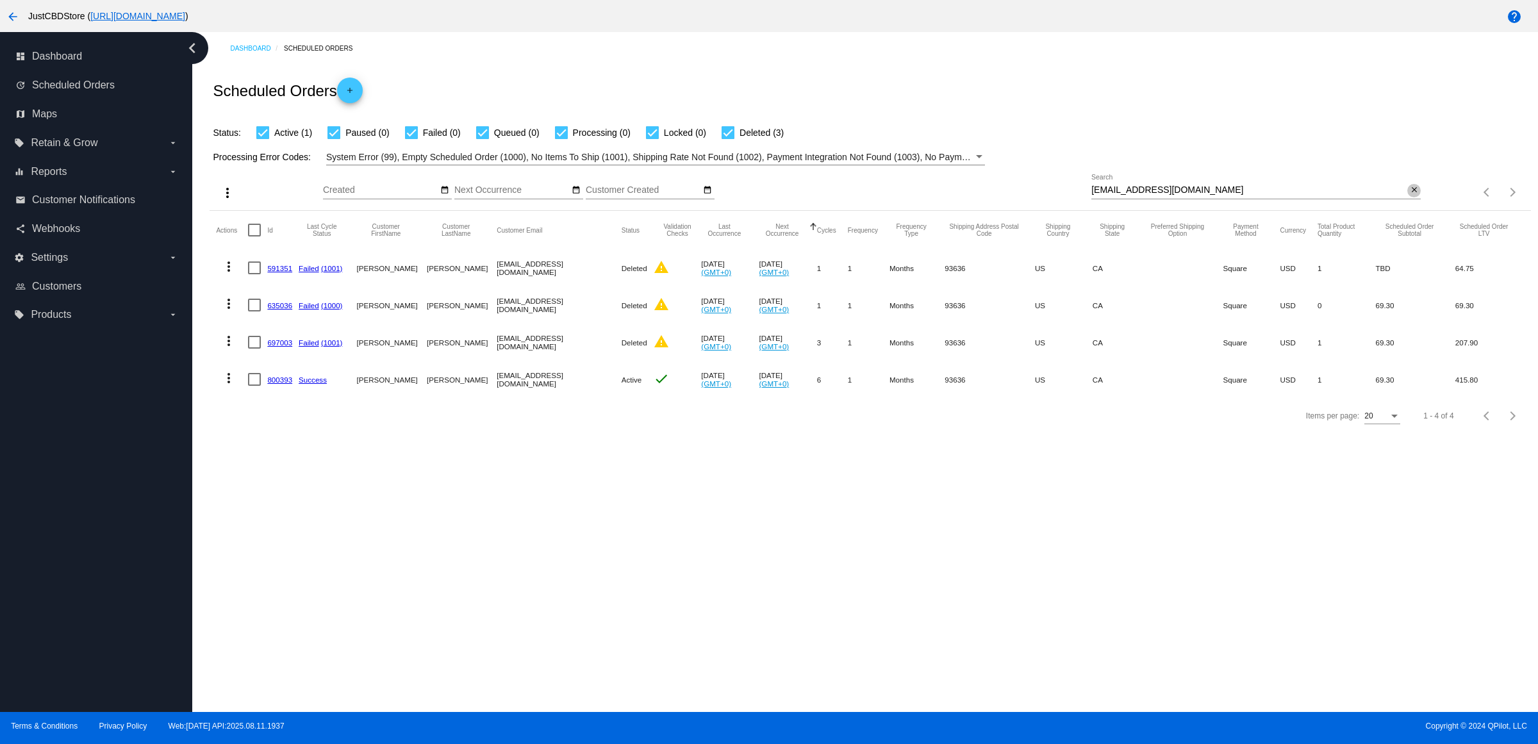
click at [1413, 195] on mat-icon "close" at bounding box center [1413, 190] width 9 height 10
click at [1413, 195] on input "Search" at bounding box center [1255, 190] width 329 height 10
paste input "[EMAIL_ADDRESS][DOMAIN_NAME]"
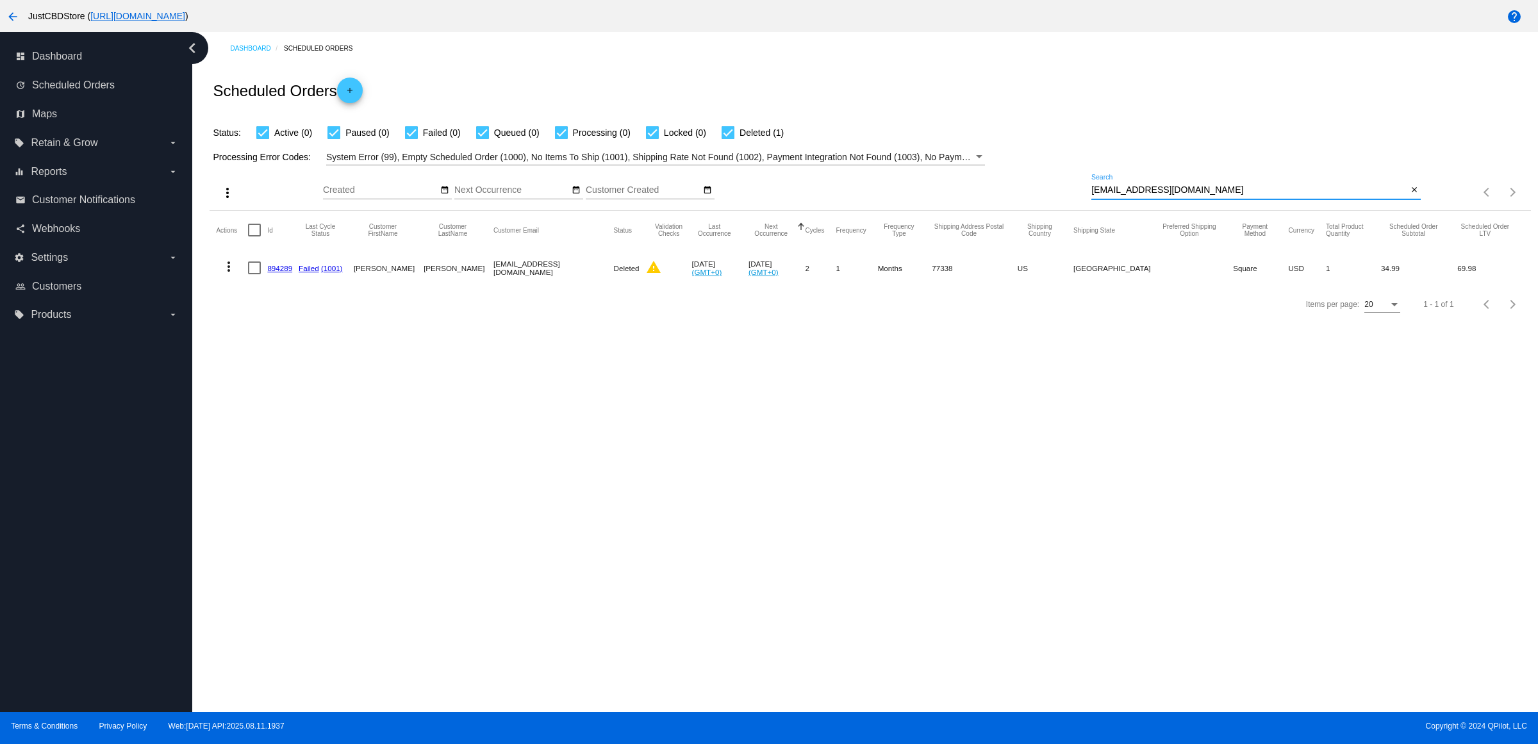
type input "[EMAIL_ADDRESS][DOMAIN_NAME]"
click at [277, 272] on link "894289" at bounding box center [279, 268] width 25 height 8
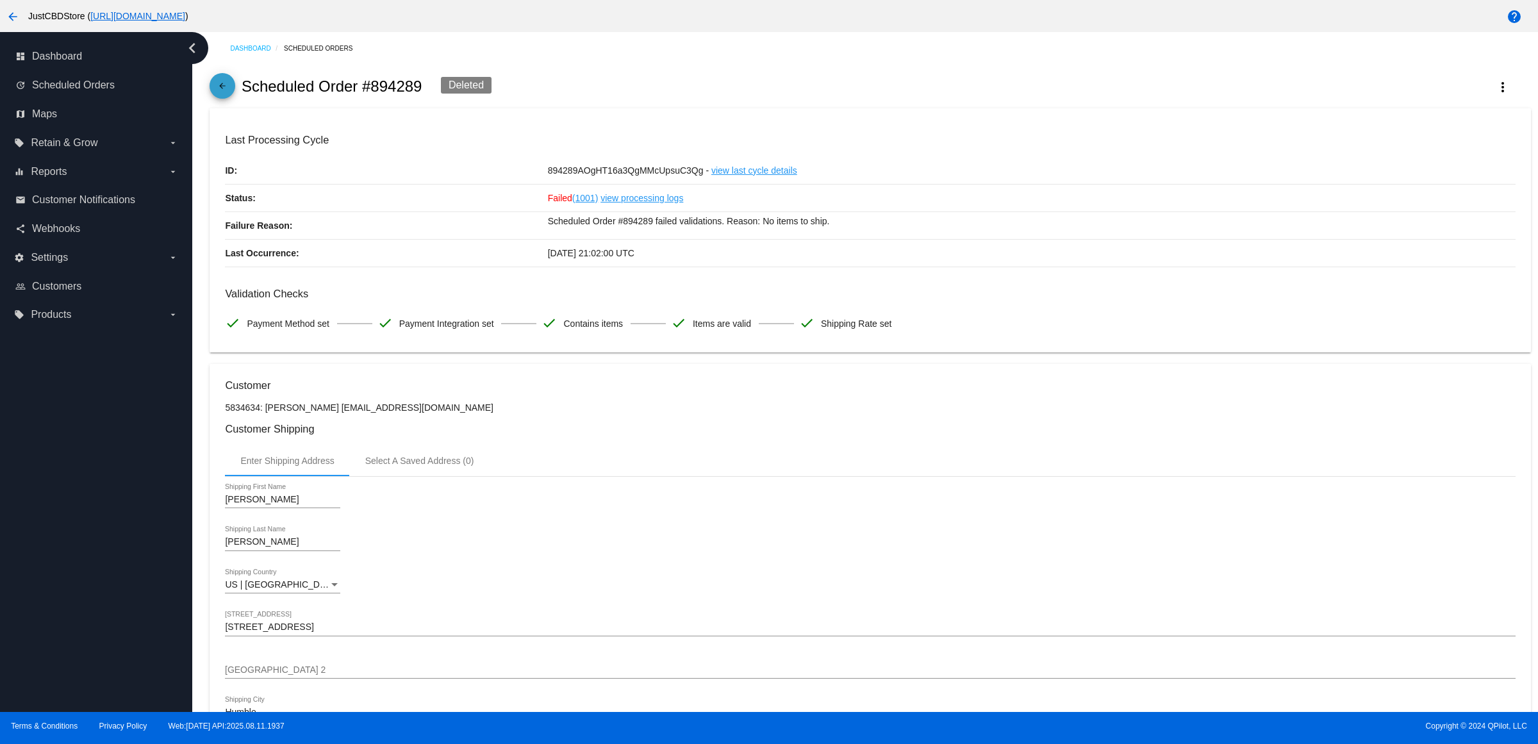
click at [235, 94] on link "arrow_back" at bounding box center [222, 86] width 26 height 26
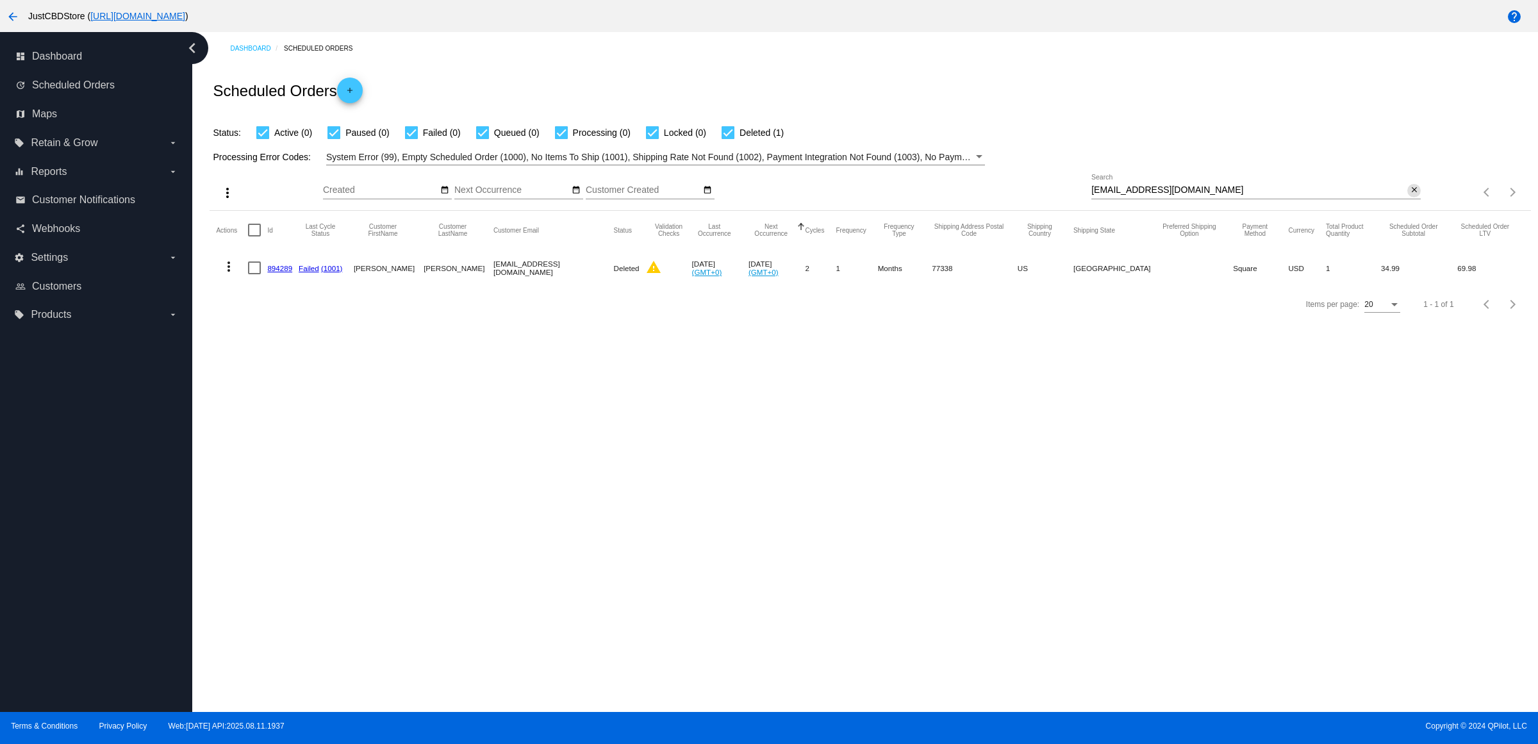
click at [1413, 195] on mat-icon "close" at bounding box center [1413, 190] width 9 height 10
click at [1409, 195] on input "Search" at bounding box center [1255, 190] width 329 height 10
paste input "susanboydstun@comcast.net"
type input "susanboydstun@comcast.net"
click at [288, 272] on link "886285" at bounding box center [279, 268] width 25 height 8
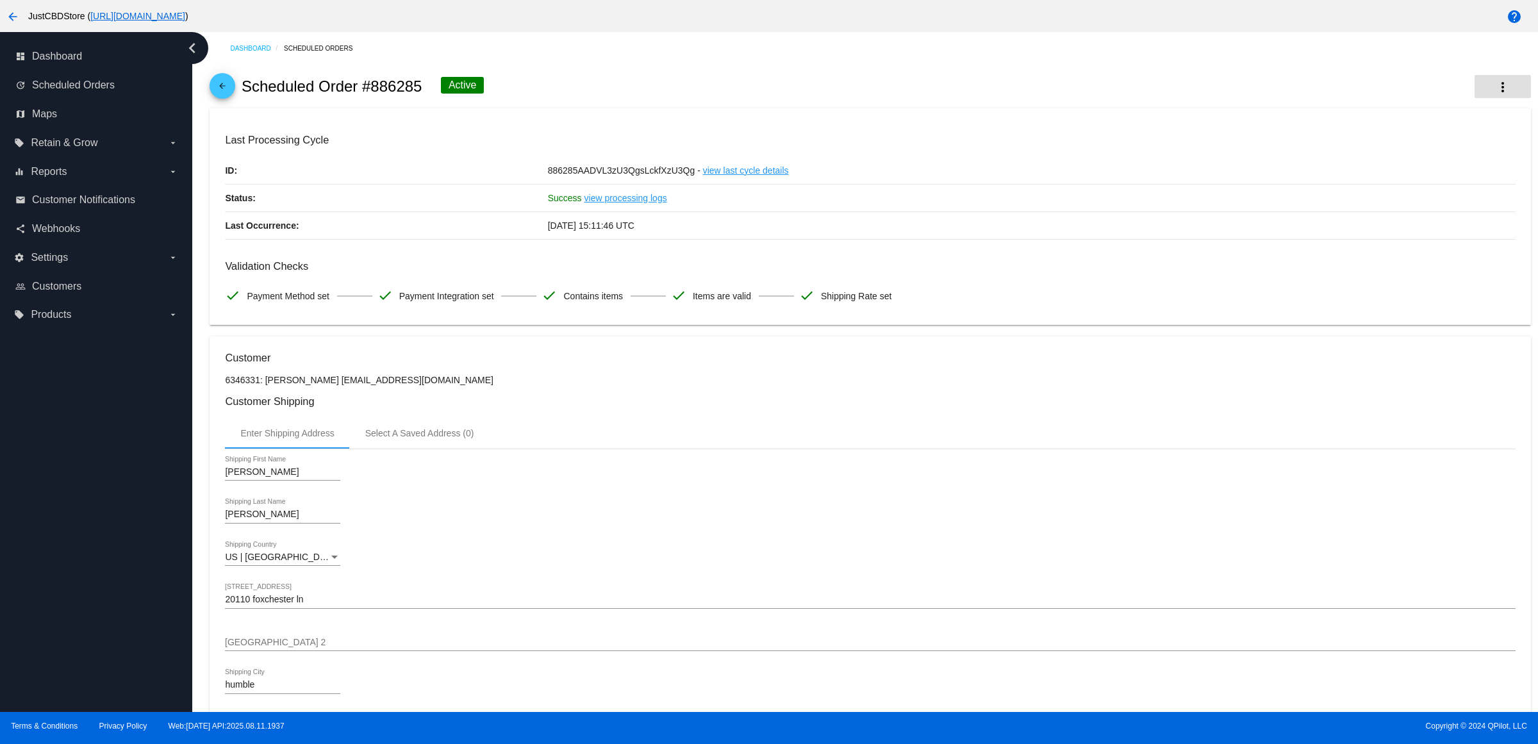
click at [1495, 94] on mat-icon "more_vert" at bounding box center [1502, 86] width 15 height 15
click at [1441, 103] on span "View Event Logs" at bounding box center [1408, 100] width 67 height 10
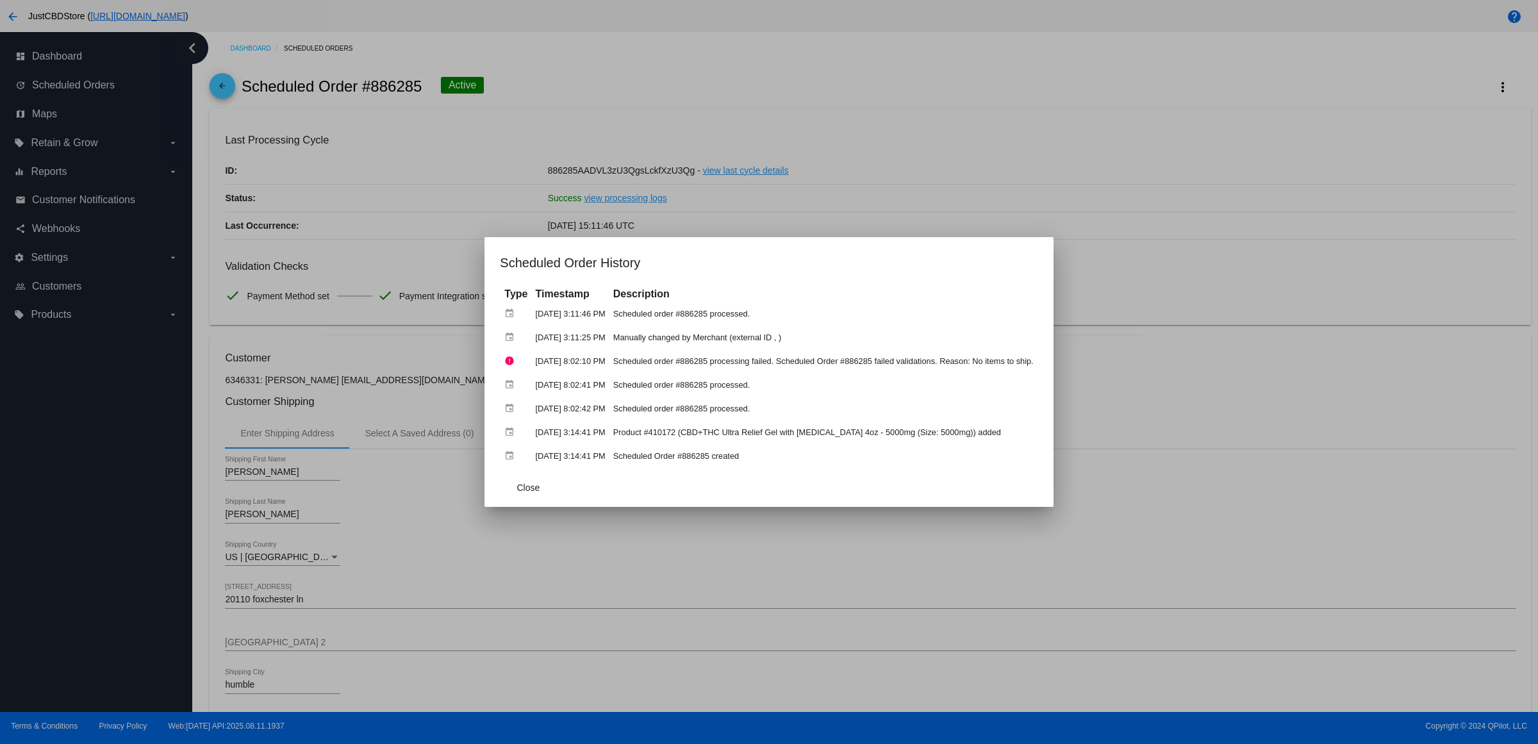
click at [883, 156] on div at bounding box center [769, 372] width 1538 height 744
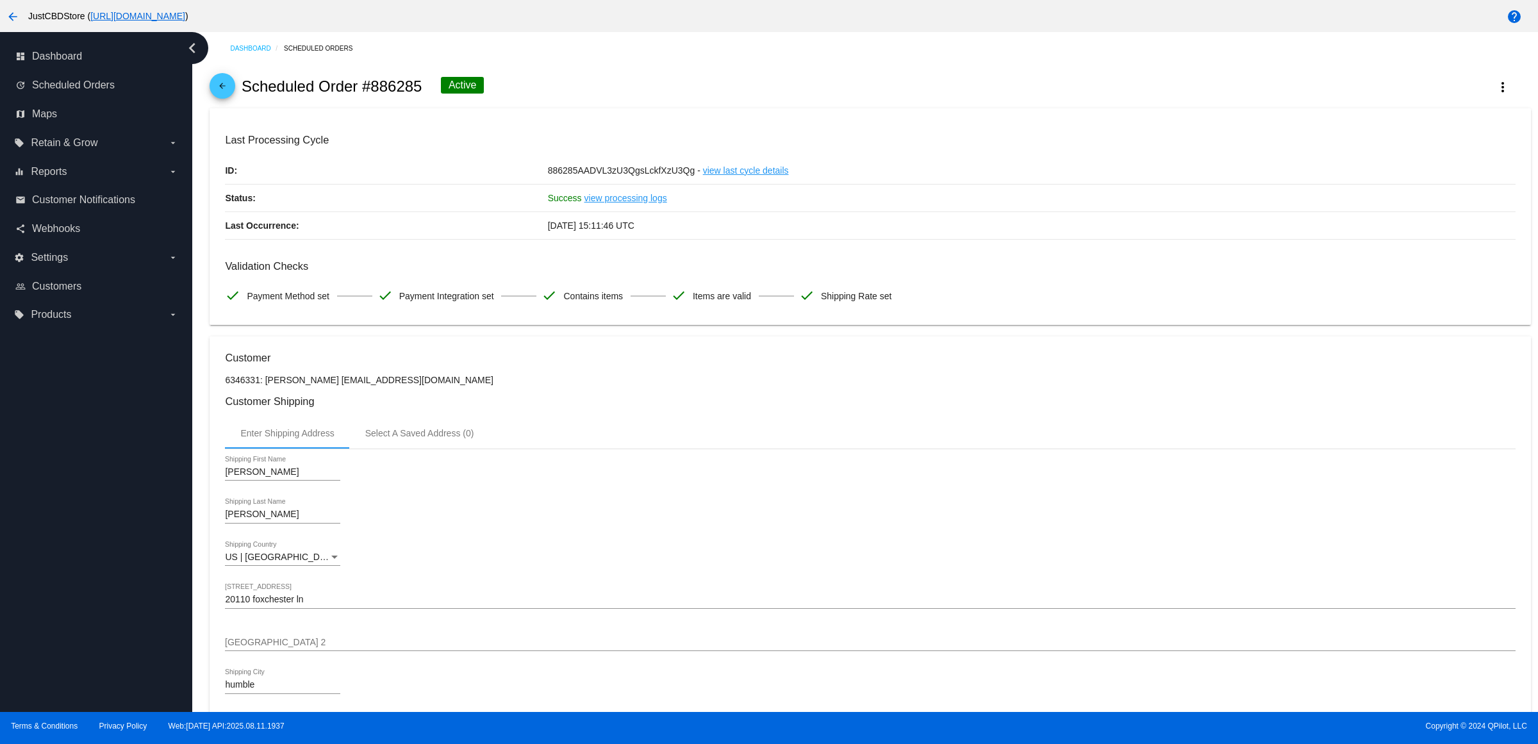
click at [1091, 272] on h3 "Validation Checks" at bounding box center [870, 266] width 1290 height 12
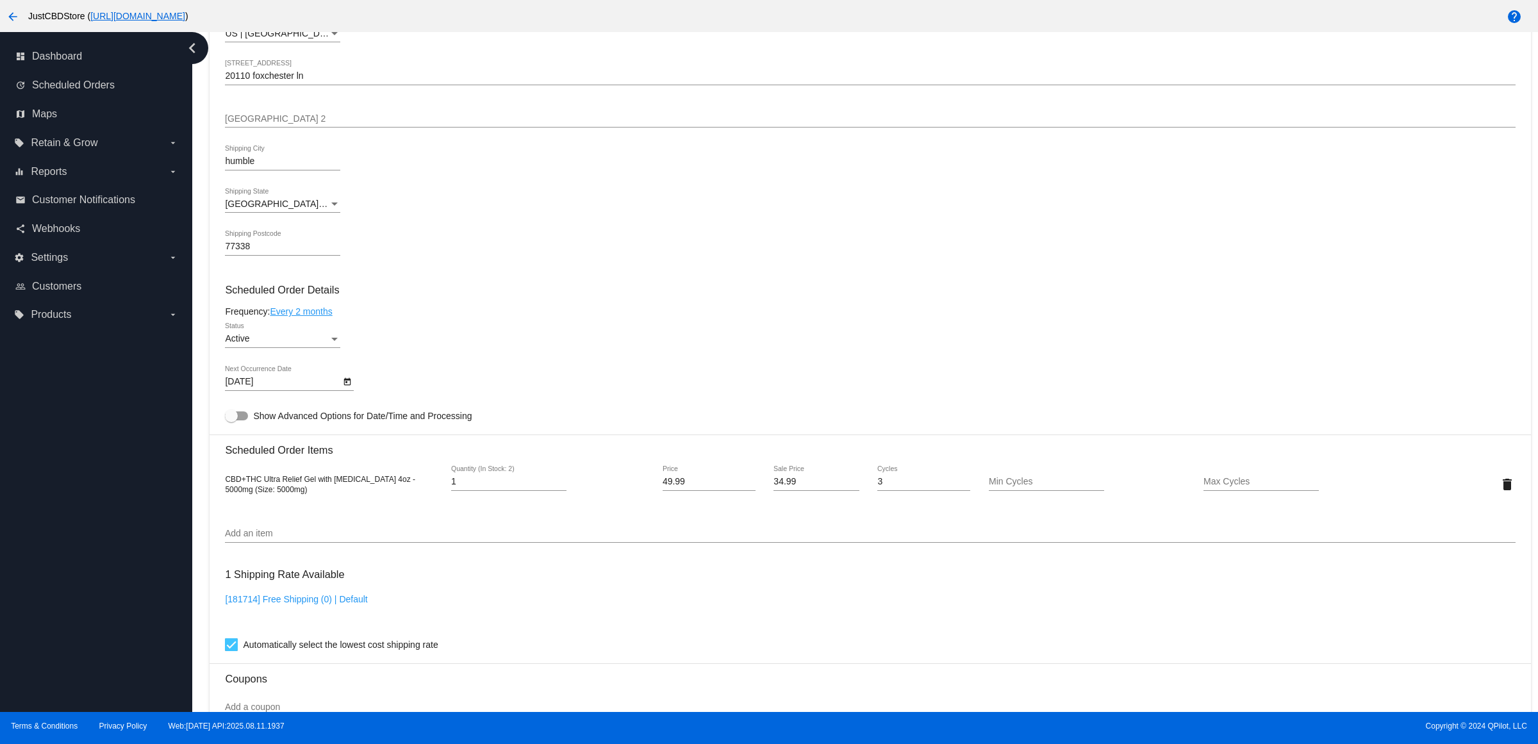
scroll to position [480, 0]
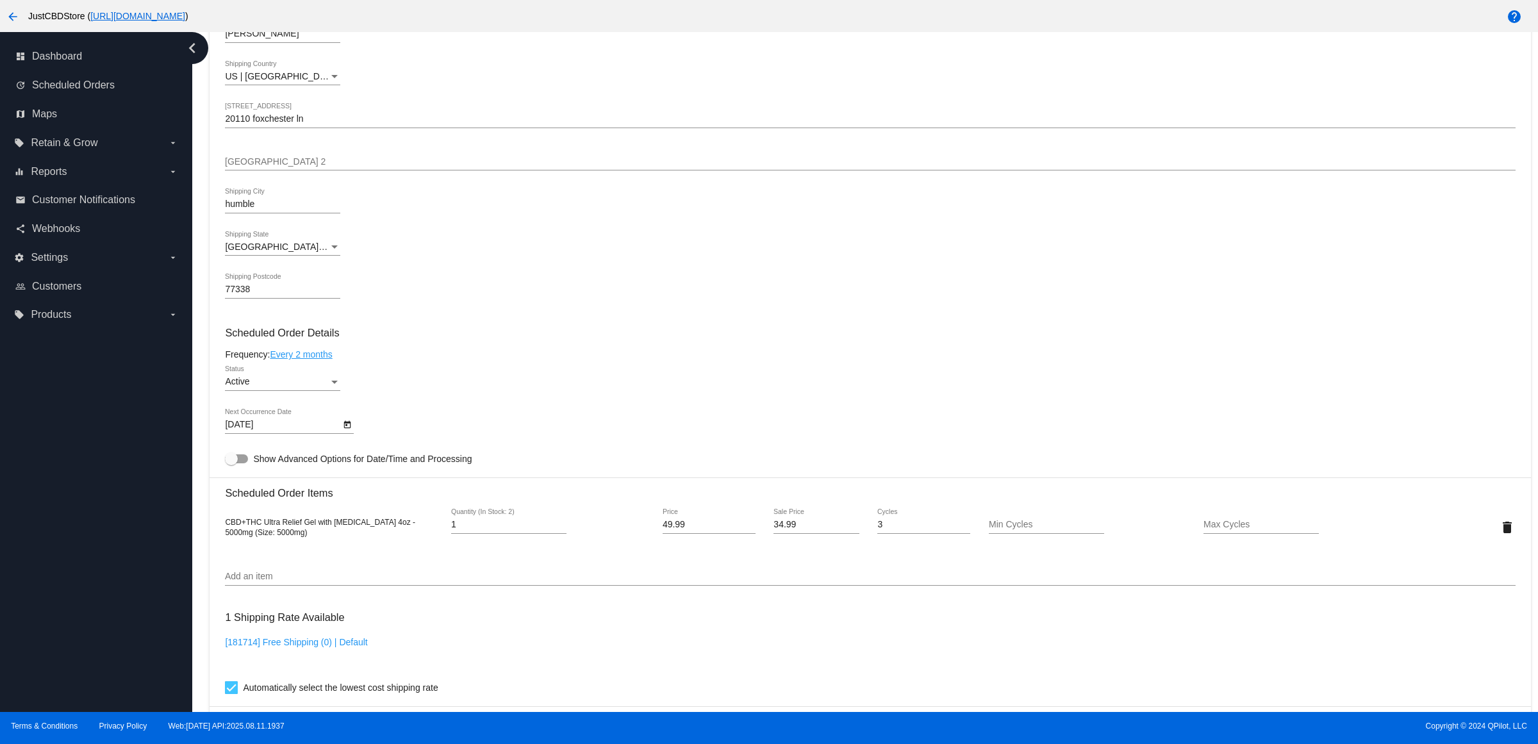
click at [807, 445] on div "10/12/2025 Next Occurrence Date" at bounding box center [870, 427] width 1290 height 37
click at [747, 402] on div "Active Status" at bounding box center [870, 384] width 1290 height 37
click at [1007, 333] on mat-card-content "Customer 6346331: susan boydstun susanboydstun@comcast.net Customer Shipping En…" at bounding box center [870, 474] width 1290 height 1207
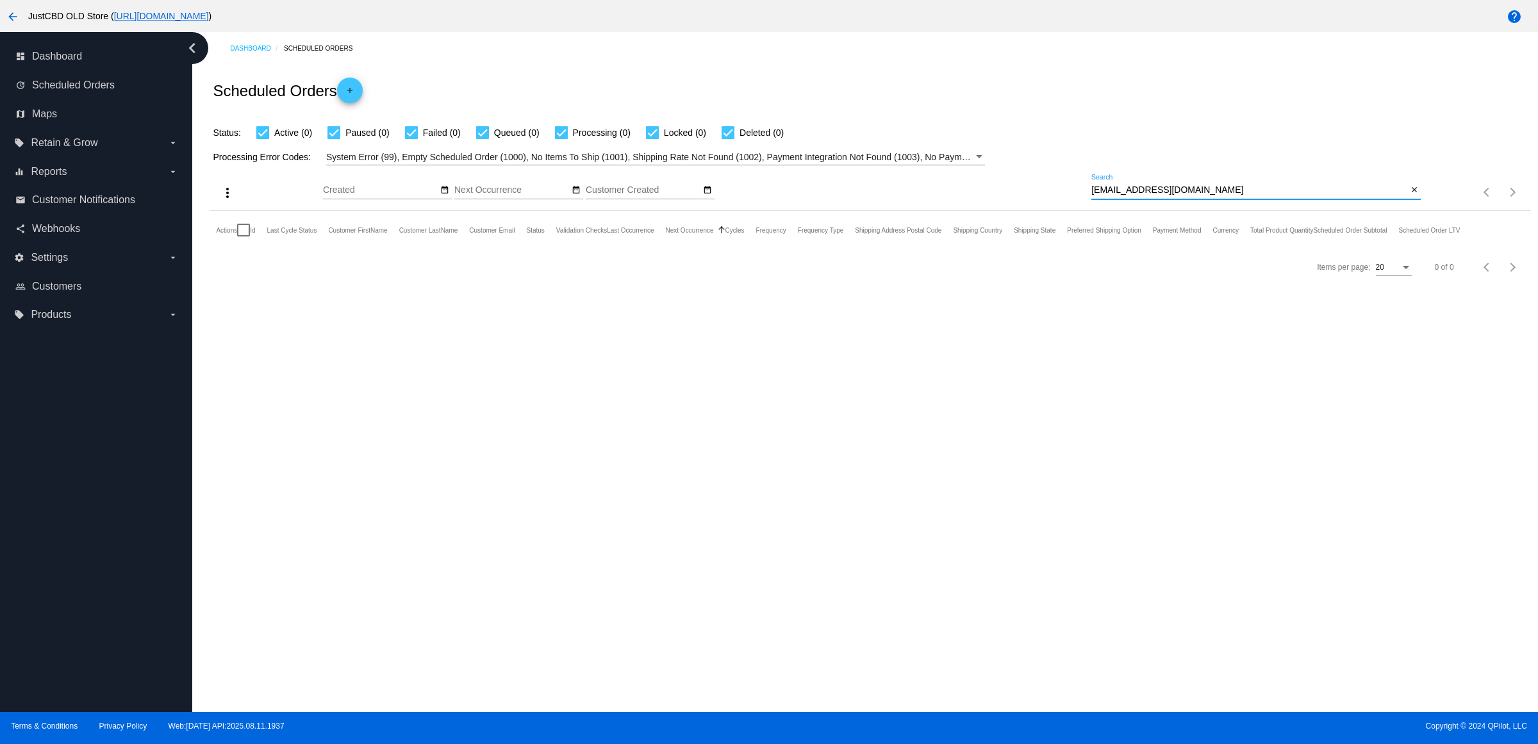
click at [1401, 195] on input "[EMAIL_ADDRESS][DOMAIN_NAME]" at bounding box center [1249, 190] width 316 height 10
click at [1409, 195] on mat-icon "close" at bounding box center [1413, 190] width 9 height 10
click at [1409, 195] on input "Search" at bounding box center [1255, 190] width 329 height 10
paste input "[EMAIL_ADDRESS][DOMAIN_NAME]"
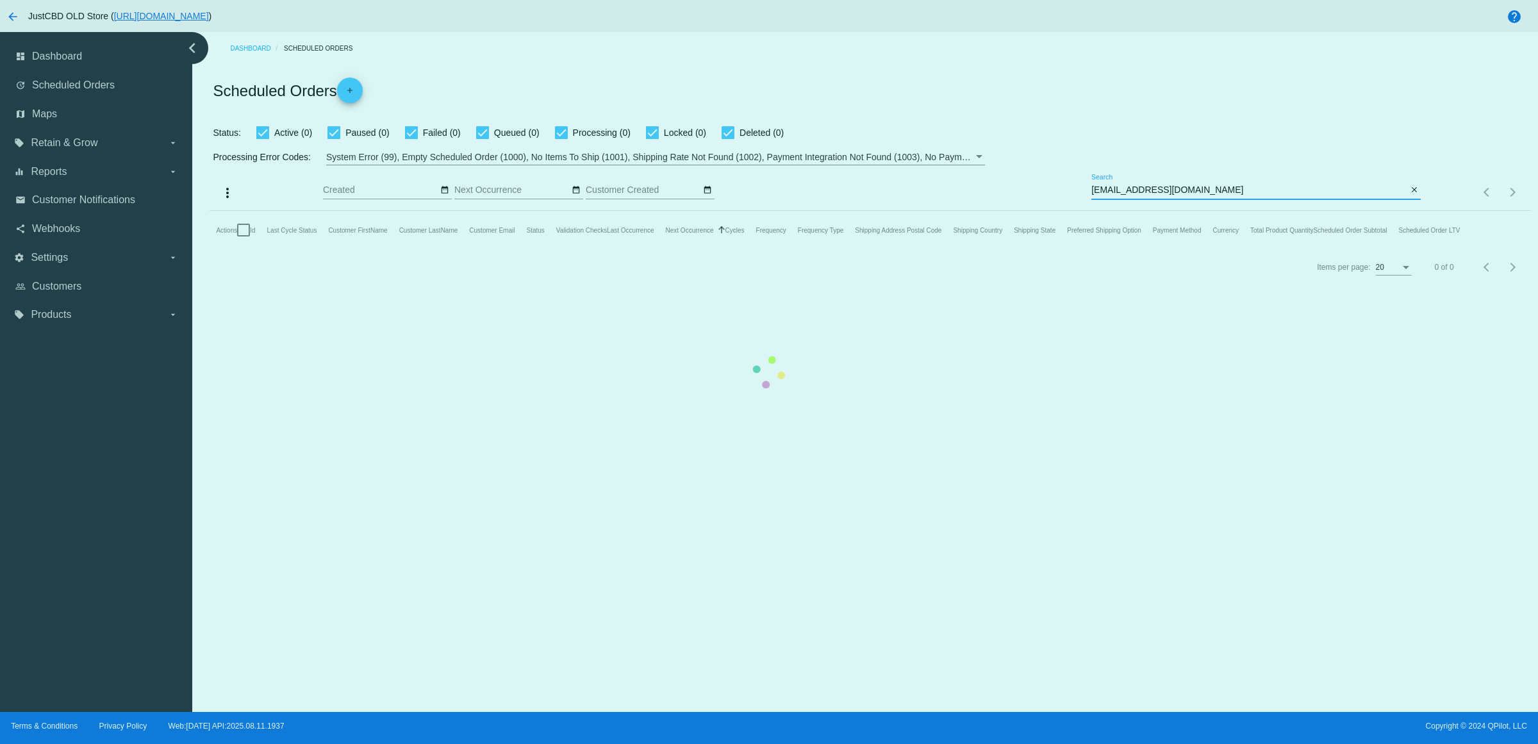
type input "[EMAIL_ADDRESS][DOMAIN_NAME]"
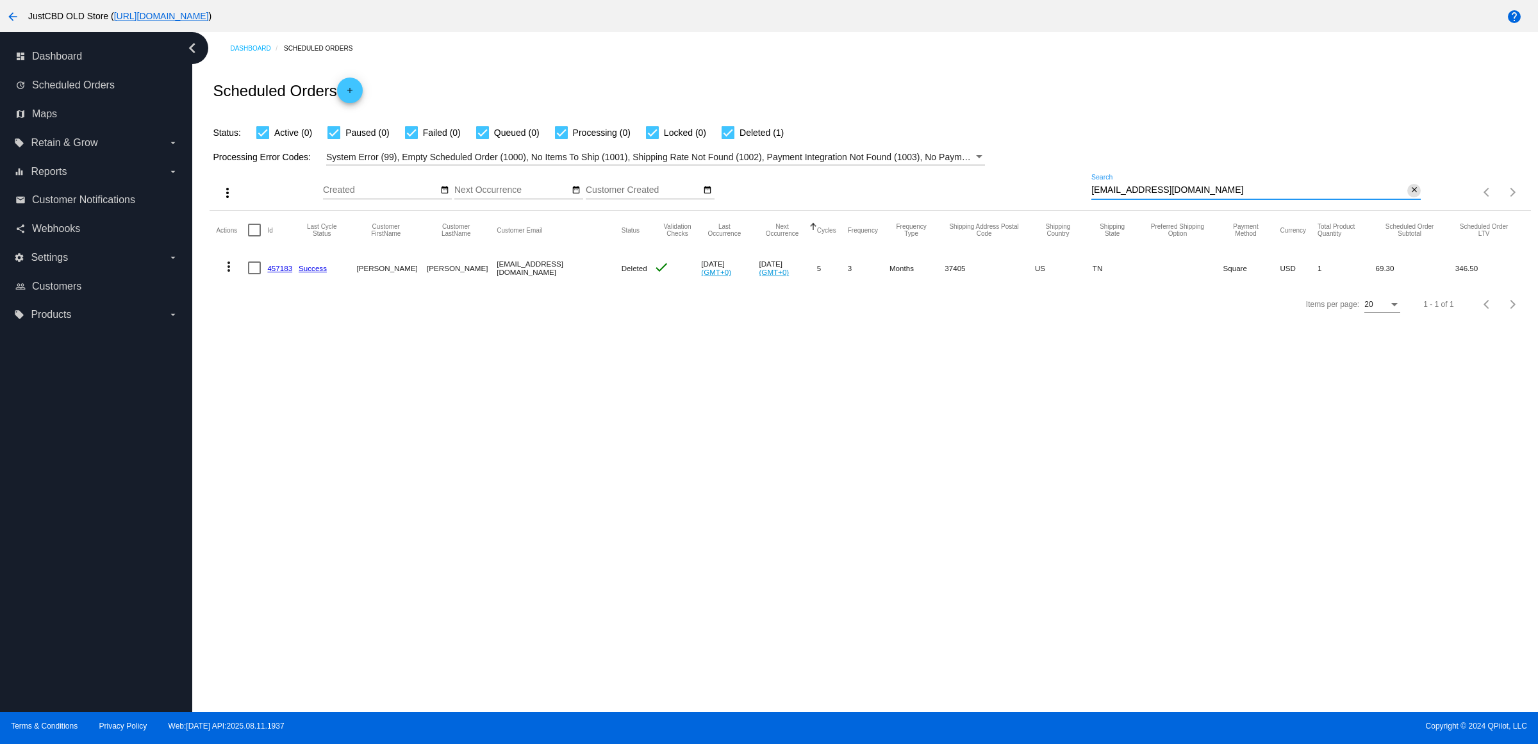
click at [1409, 195] on mat-icon "close" at bounding box center [1413, 190] width 9 height 10
click at [1407, 195] on input "Search" at bounding box center [1255, 190] width 329 height 10
paste input "[EMAIL_ADDRESS][DOMAIN_NAME]"
type input "[EMAIL_ADDRESS][DOMAIN_NAME]"
